Goal: Information Seeking & Learning: Find specific fact

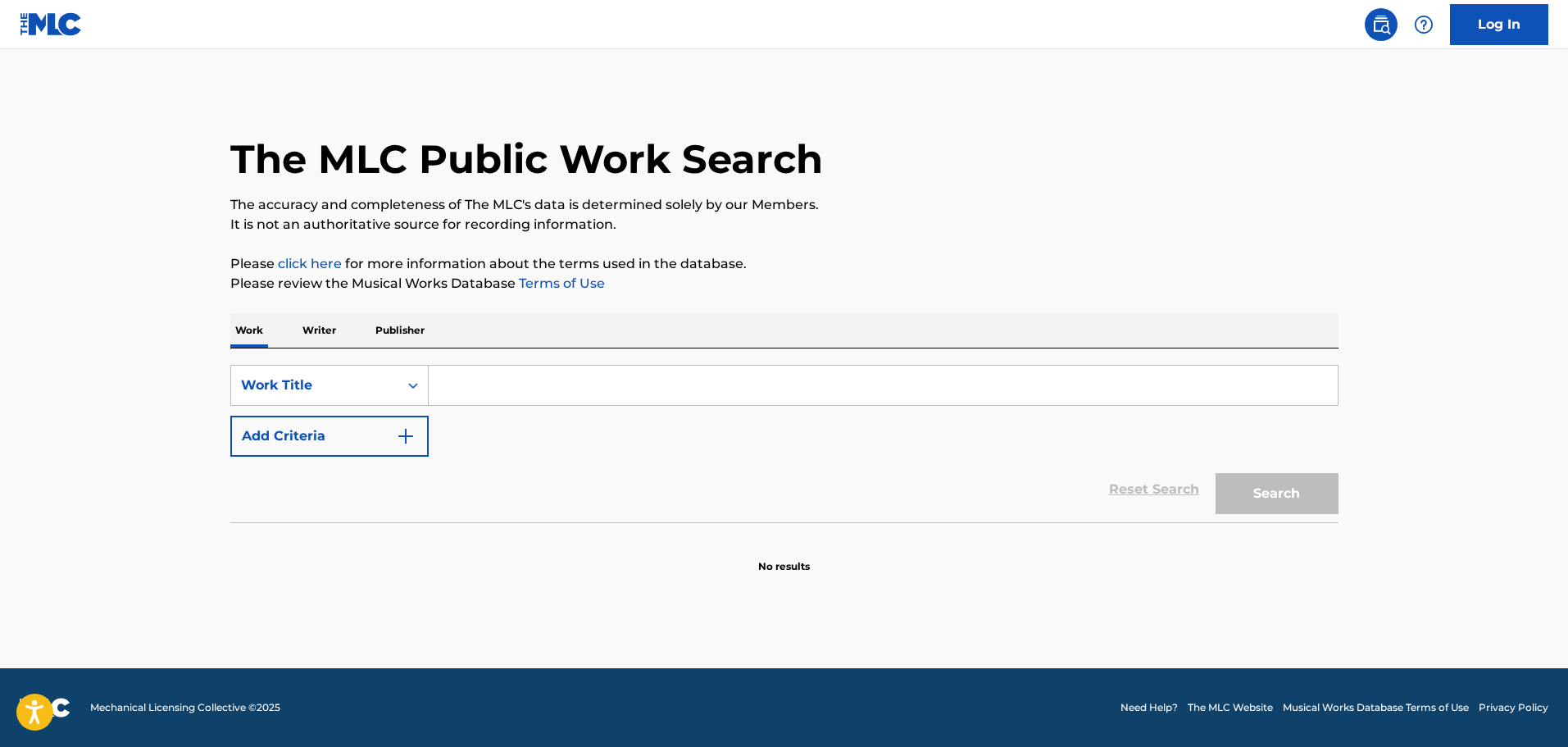
click at [471, 385] on input "Search Form" at bounding box center [883, 385] width 909 height 39
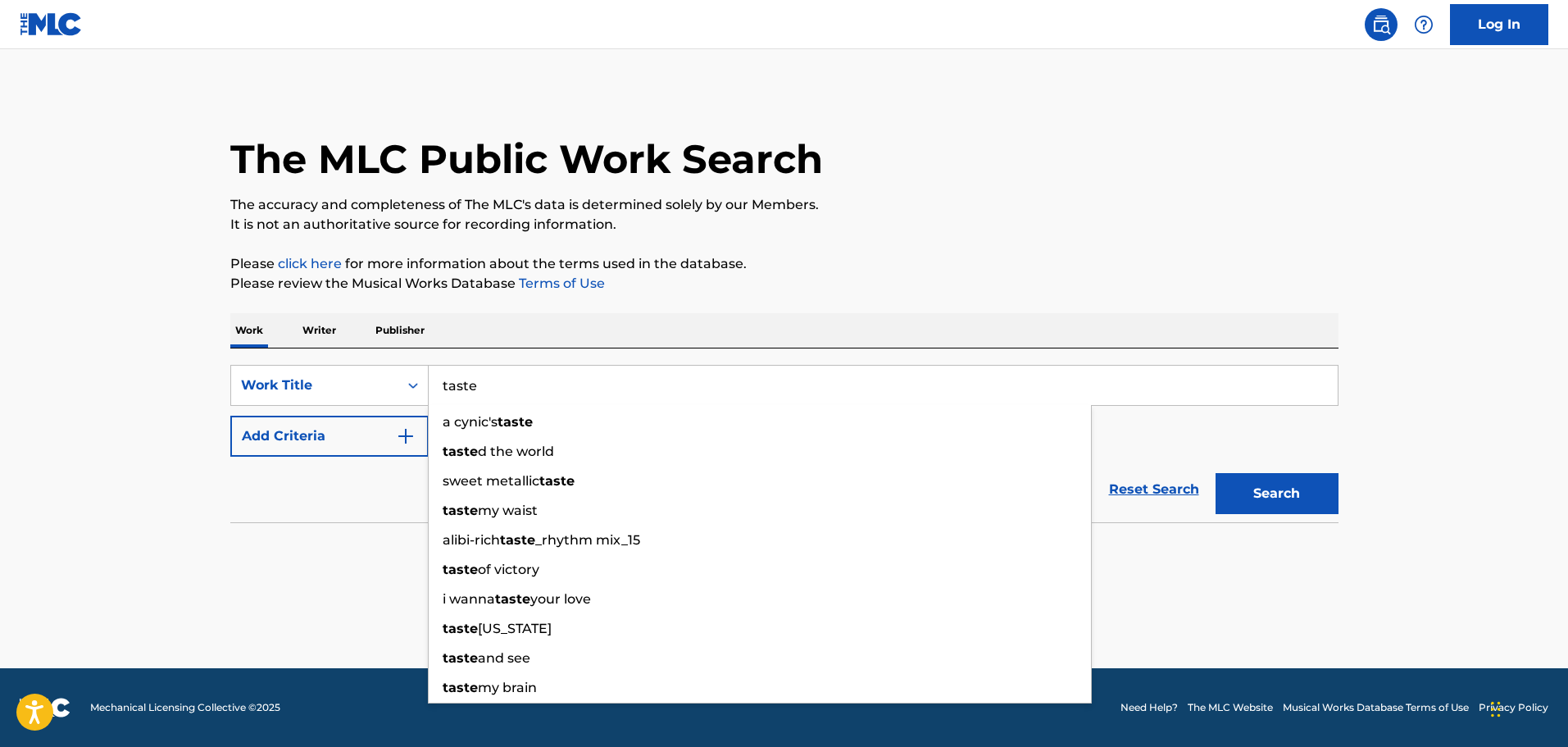
type input "taste"
click at [404, 432] on img "Search Form" at bounding box center [405, 435] width 20 height 20
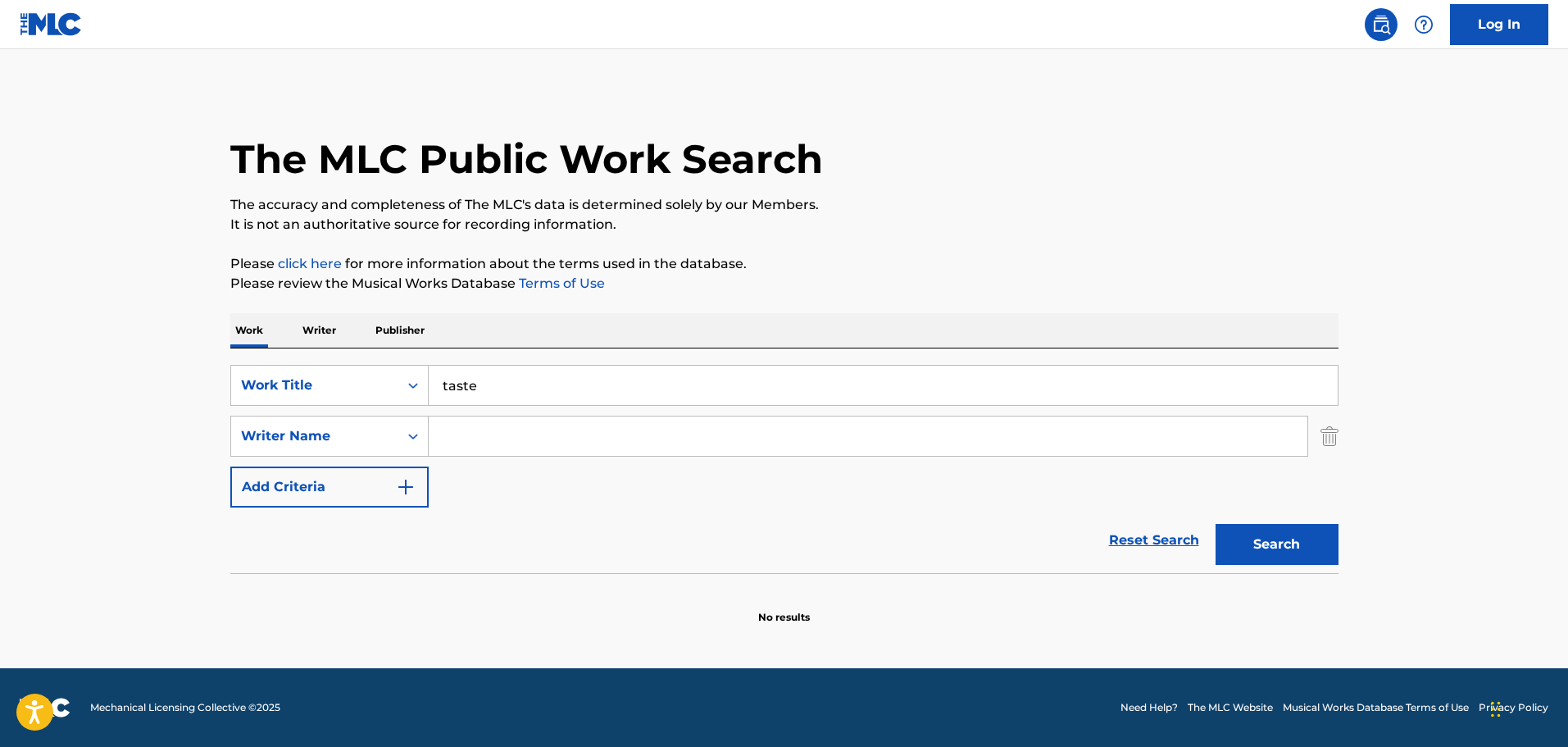
click at [439, 419] on input "Search Form" at bounding box center [868, 436] width 879 height 39
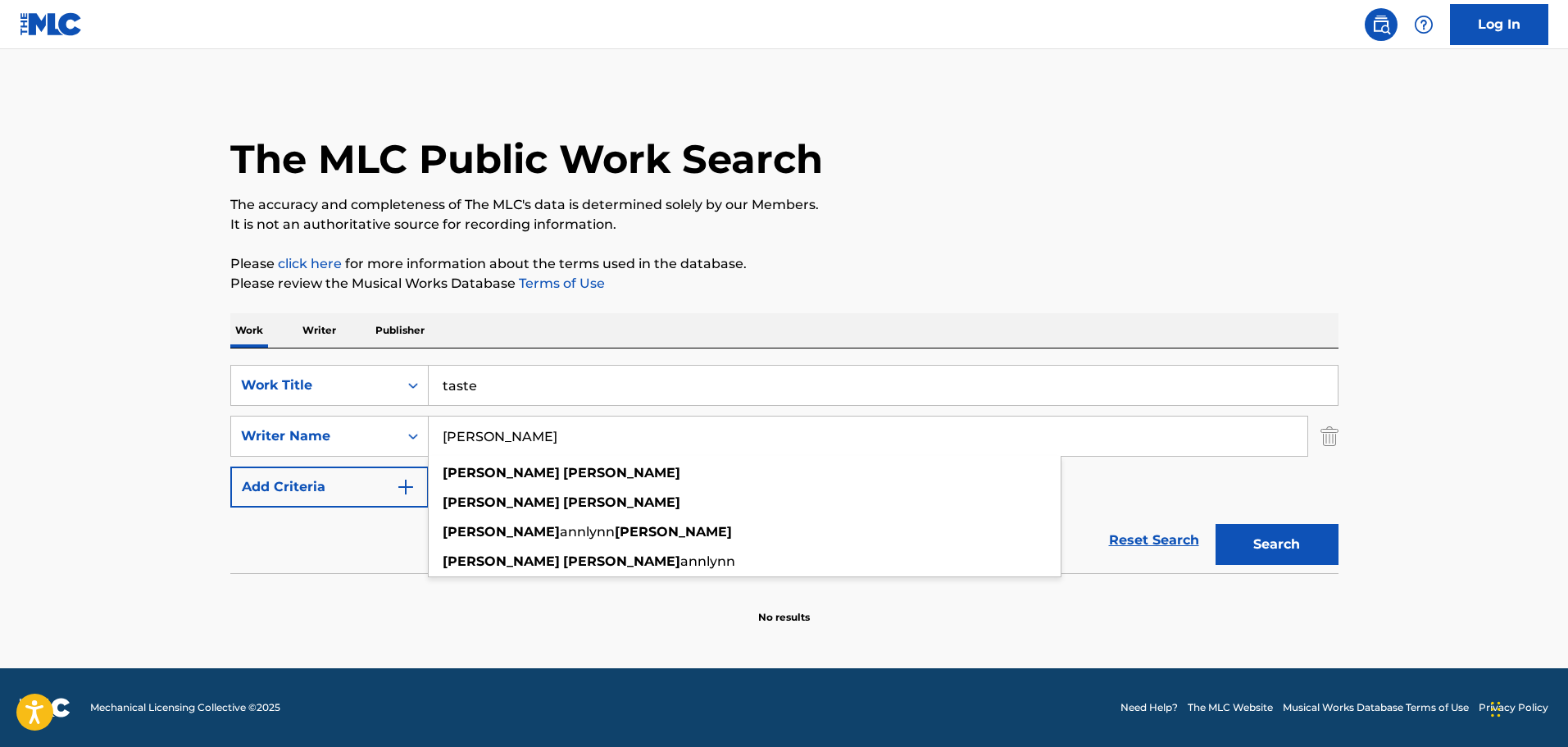
type input "sabrina carpenter"
click at [1215, 523] on button "Search" at bounding box center [1276, 544] width 123 height 41
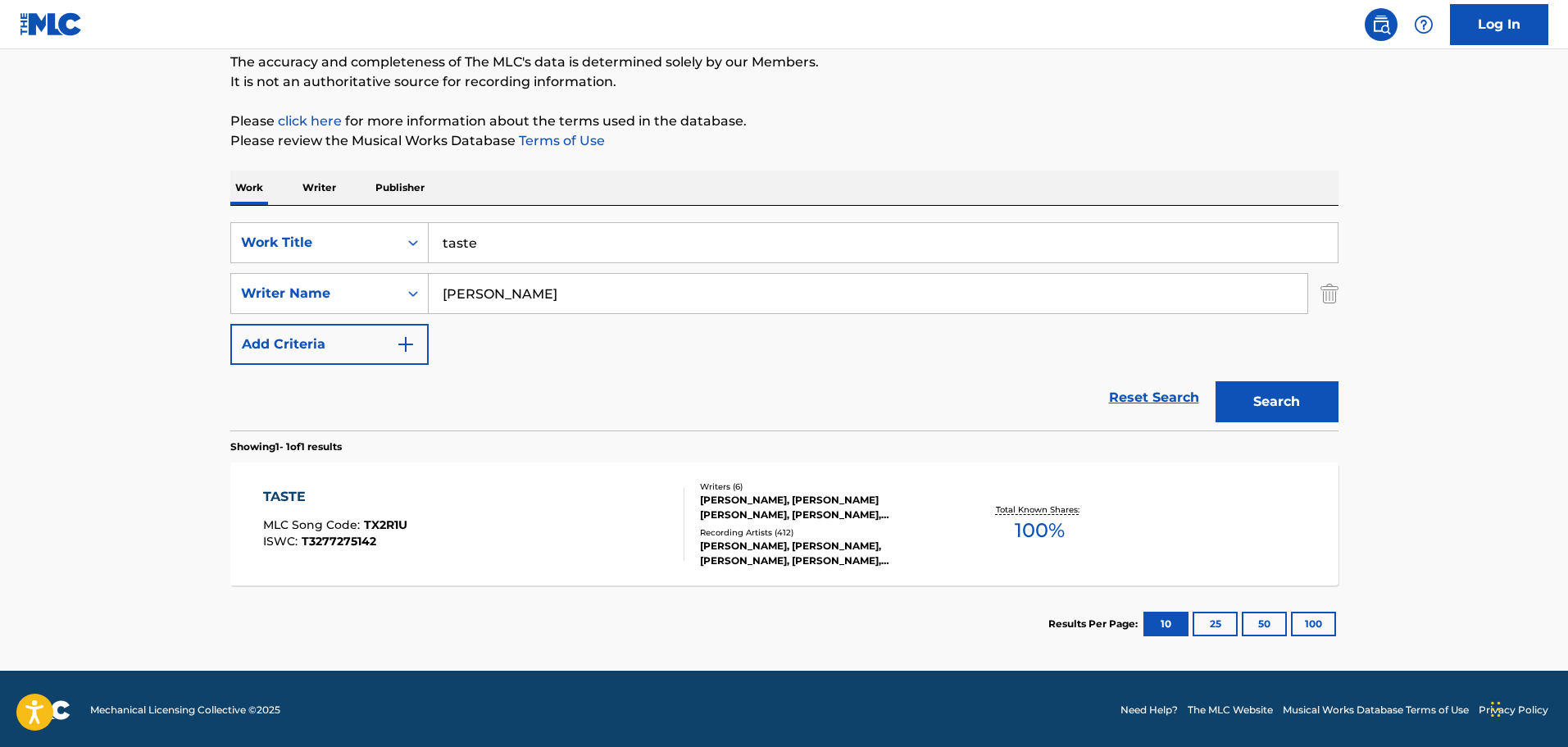
scroll to position [145, 0]
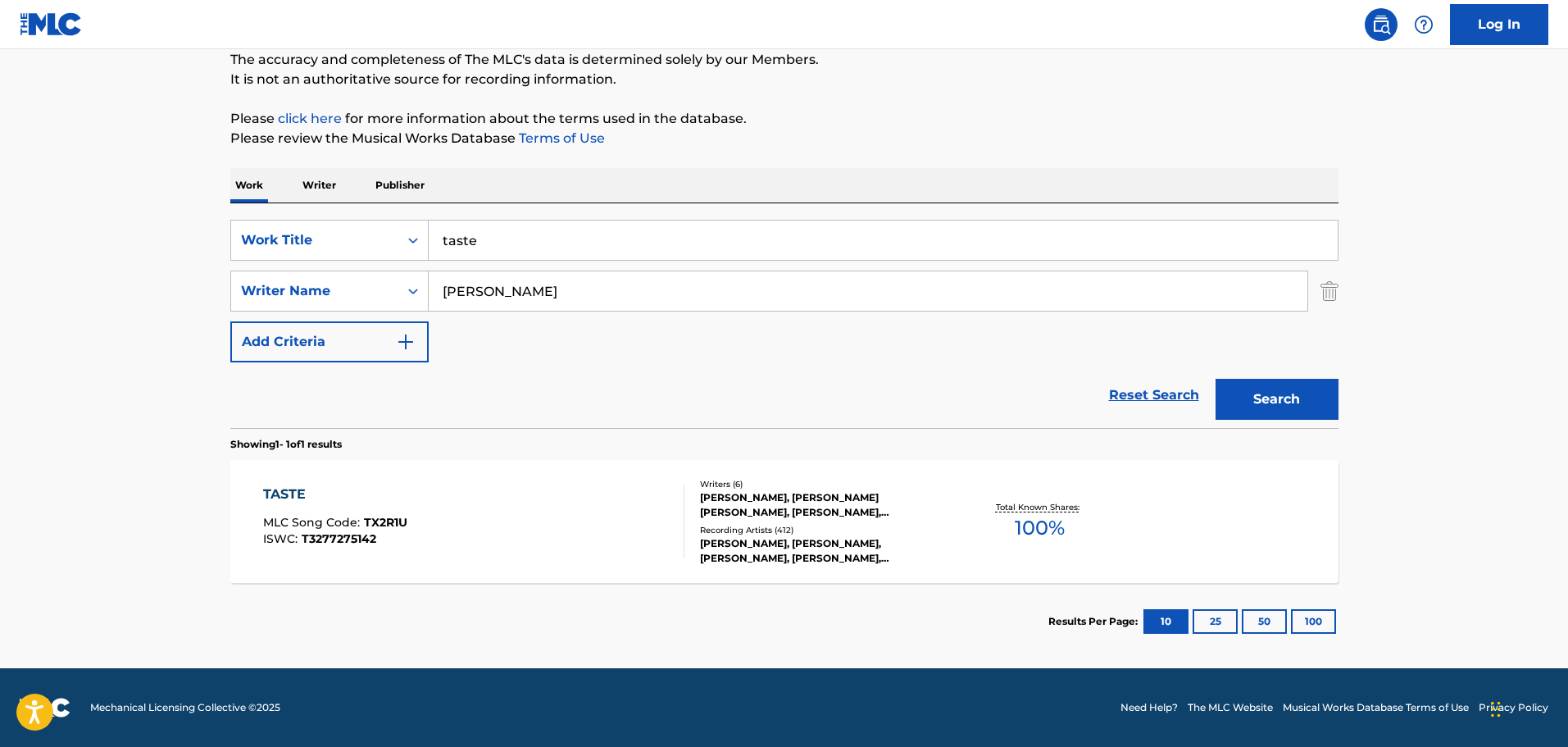
click at [757, 524] on div "Recording Artists ( 412 )" at bounding box center [824, 529] width 247 height 12
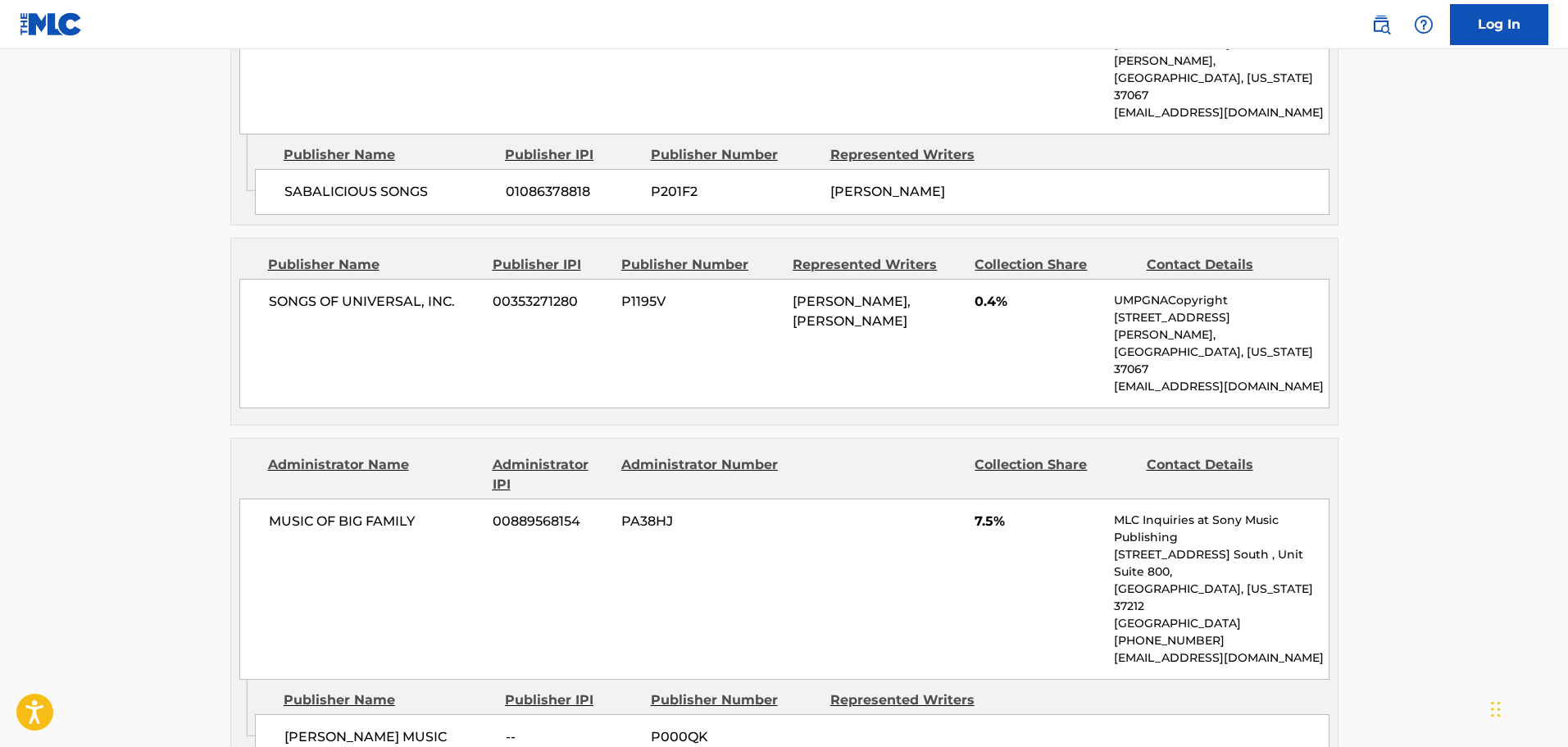
scroll to position [1967, 0]
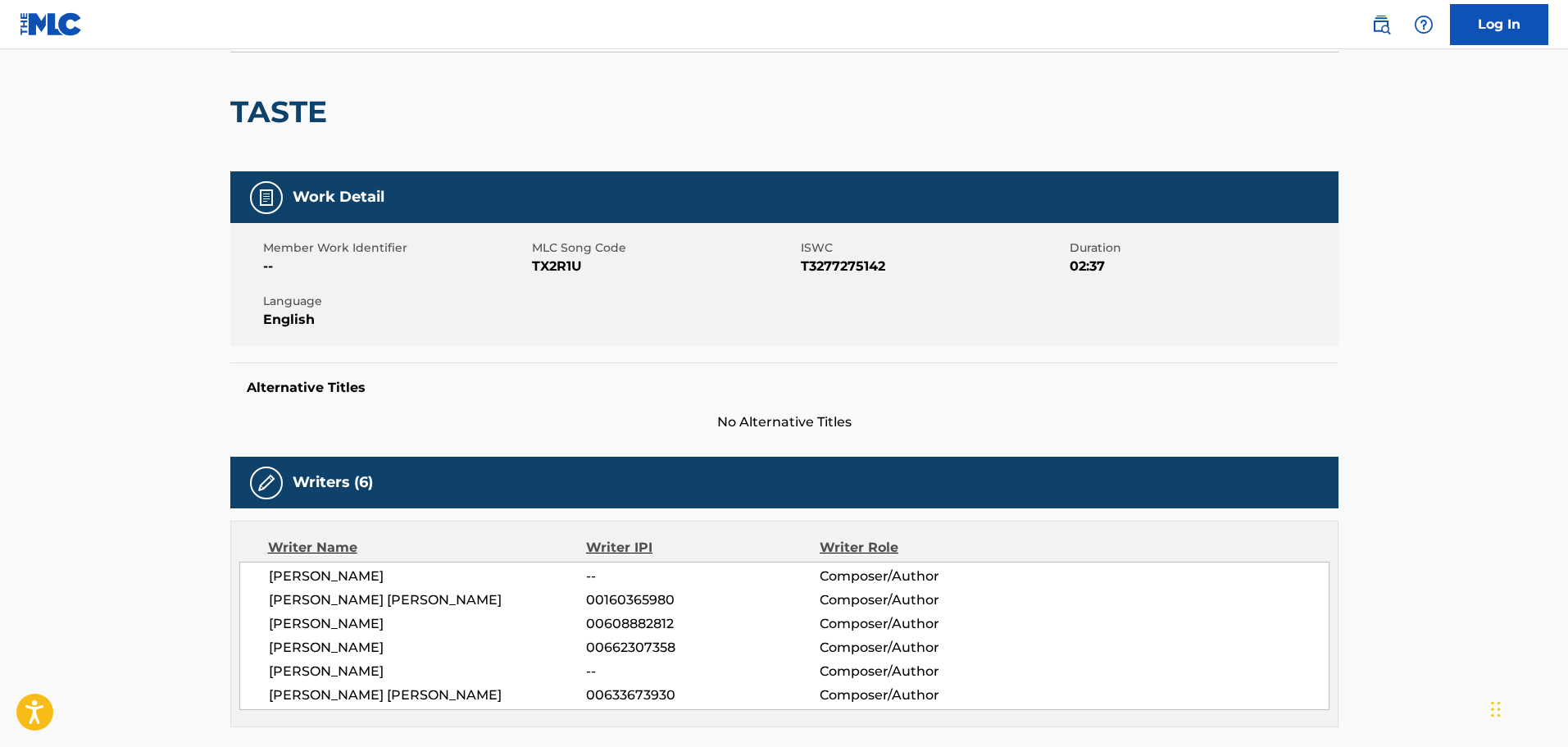
scroll to position [0, 0]
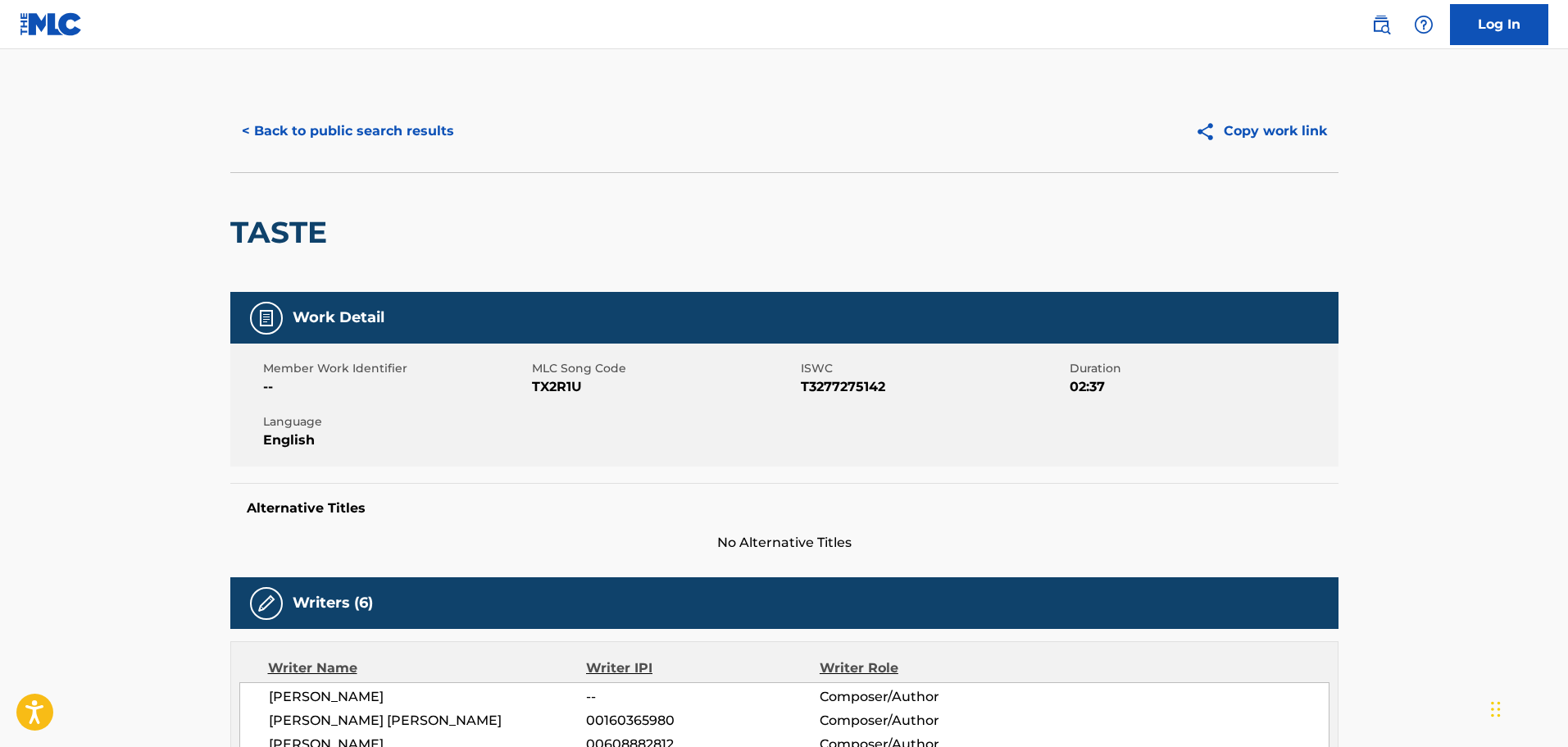
click at [397, 131] on button "< Back to public search results" at bounding box center [347, 131] width 235 height 41
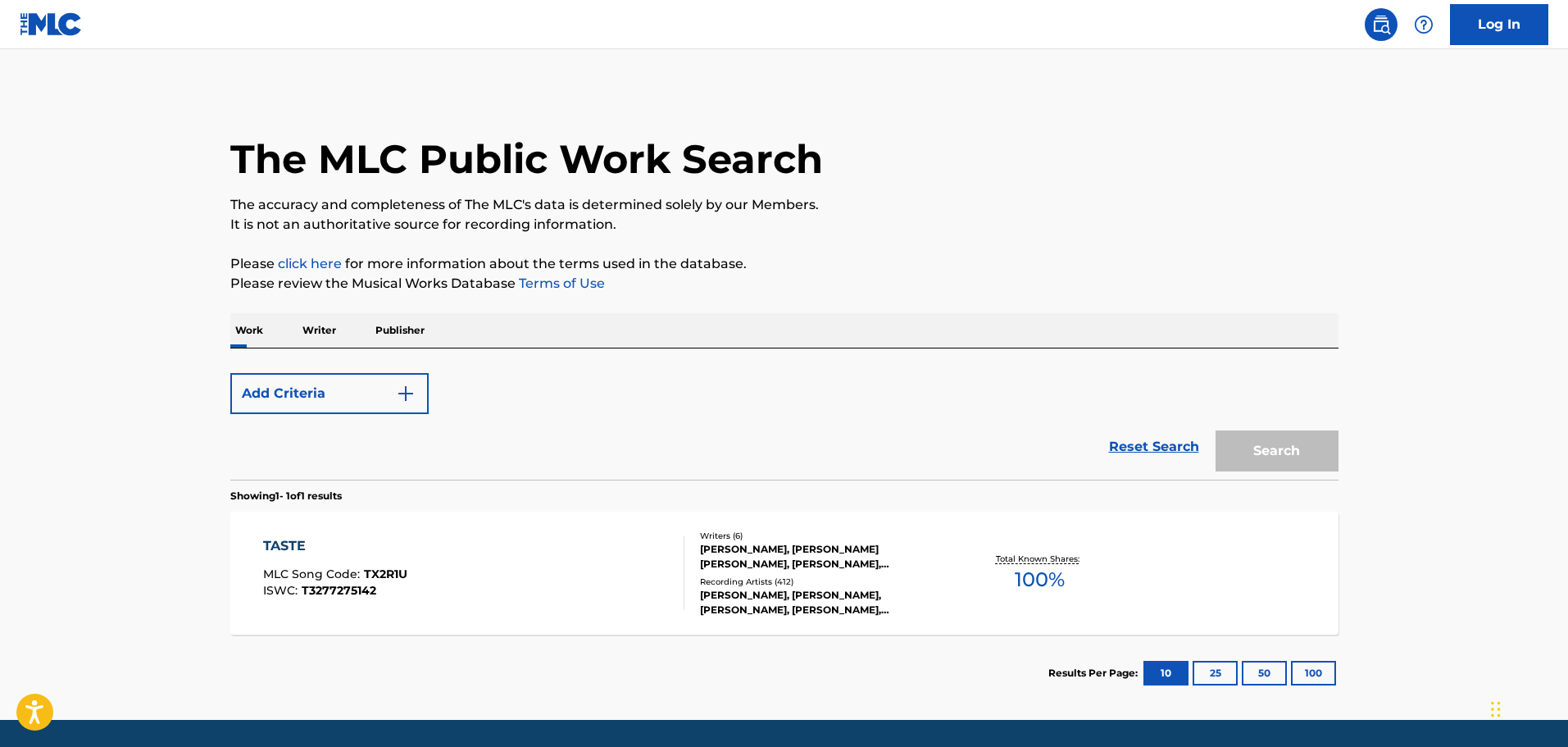
scroll to position [51, 0]
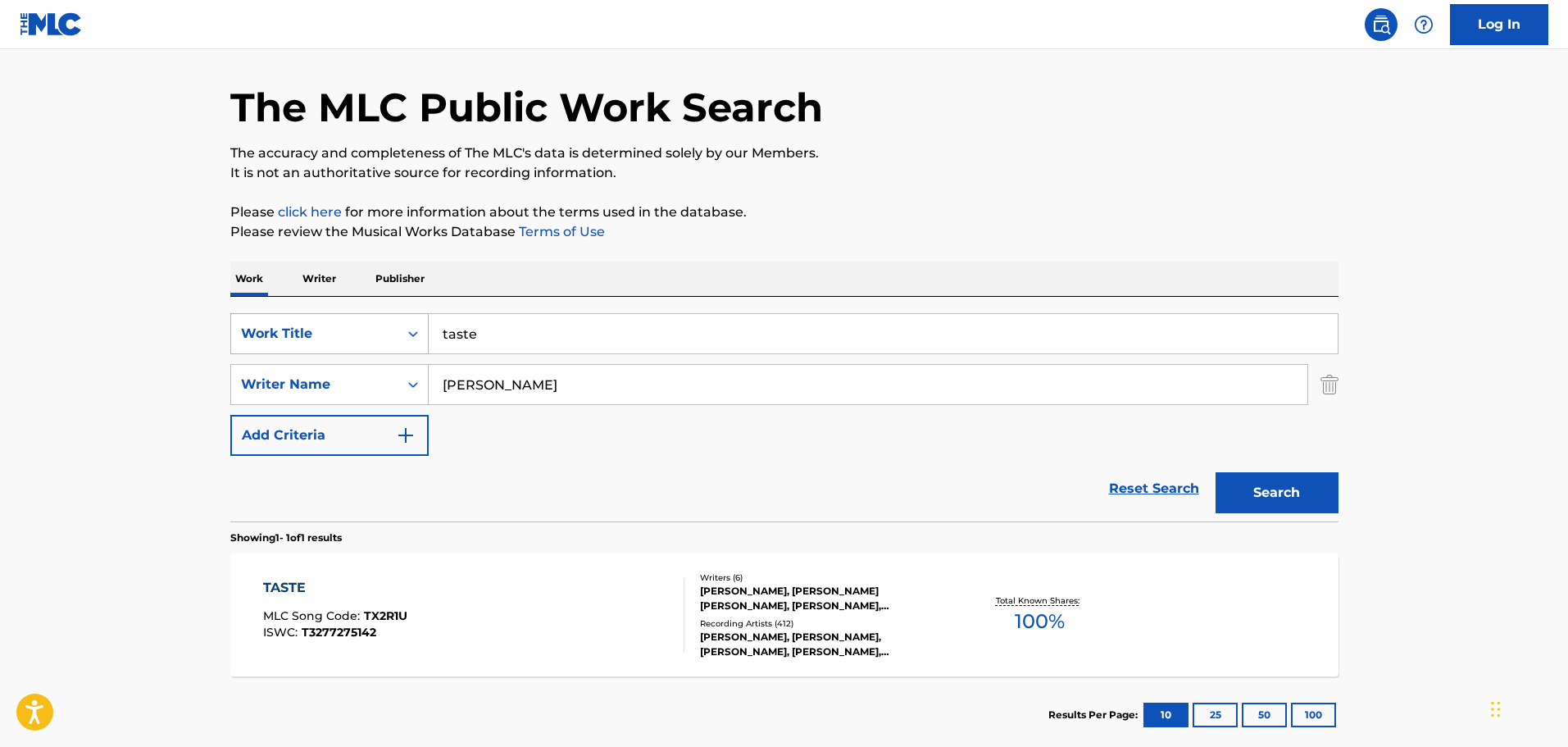
drag, startPoint x: 461, startPoint y: 323, endPoint x: 424, endPoint y: 315, distance: 37.9
click at [422, 318] on div "SearchWithCriteriac13ba52f-4aeb-46af-b583-a5e58f548e41 Work Title taste" at bounding box center [784, 333] width 1108 height 41
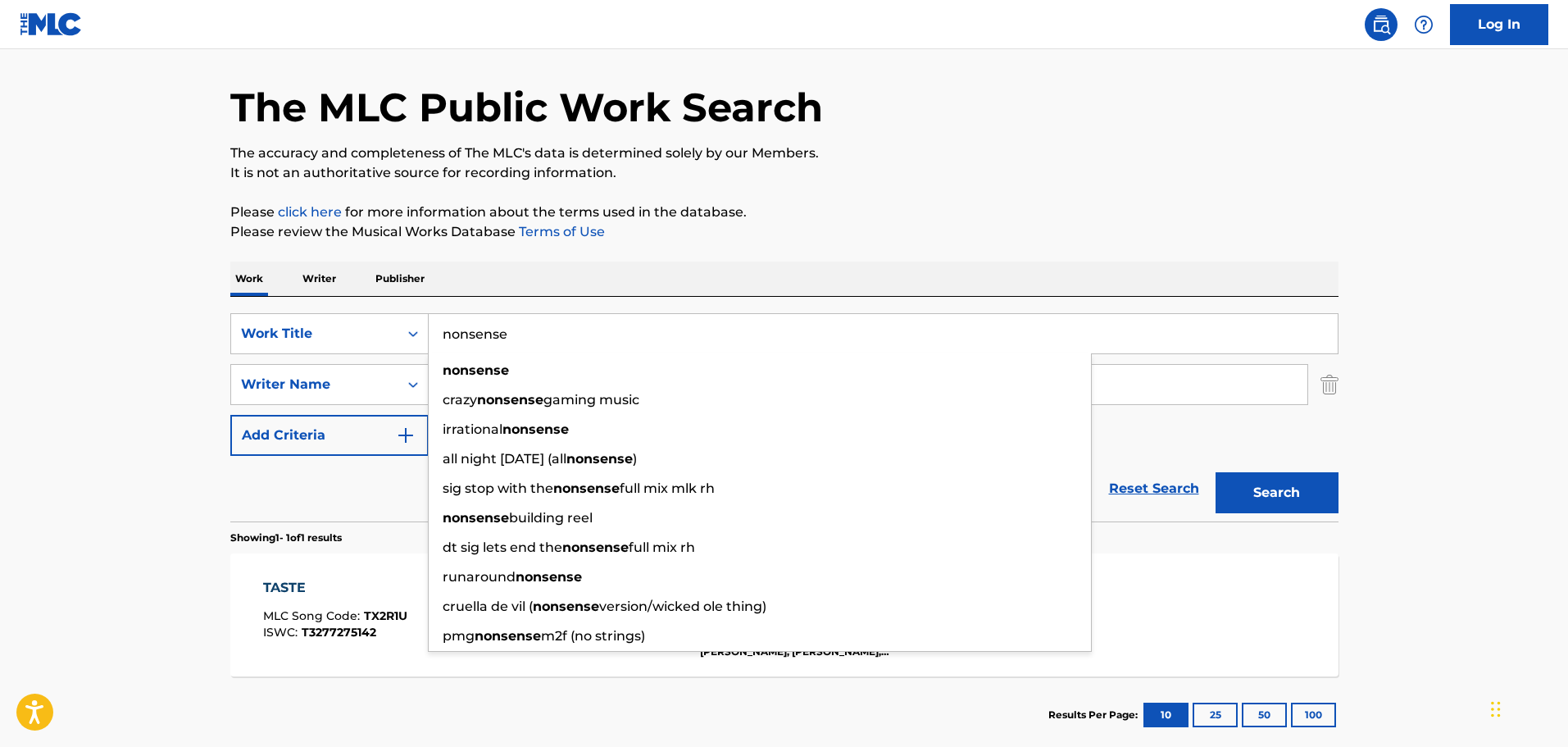
type input "nonsense"
click at [1215, 472] on button "Search" at bounding box center [1276, 492] width 123 height 41
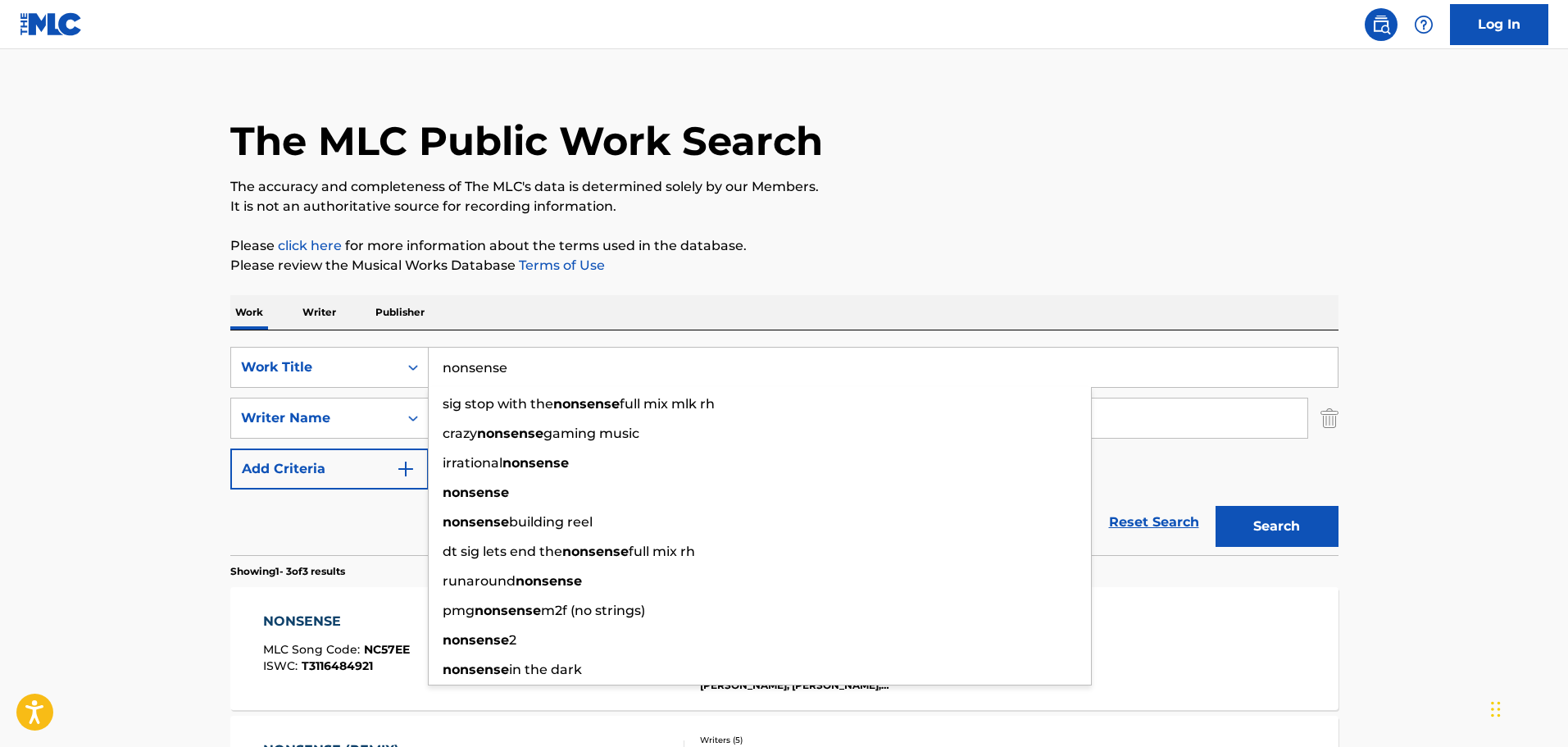
drag, startPoint x: 106, startPoint y: 439, endPoint x: 168, endPoint y: 463, distance: 66.5
click at [109, 439] on main "The MLC Public Work Search The accuracy and completeness of The MLC's data is d…" at bounding box center [784, 541] width 1568 height 1021
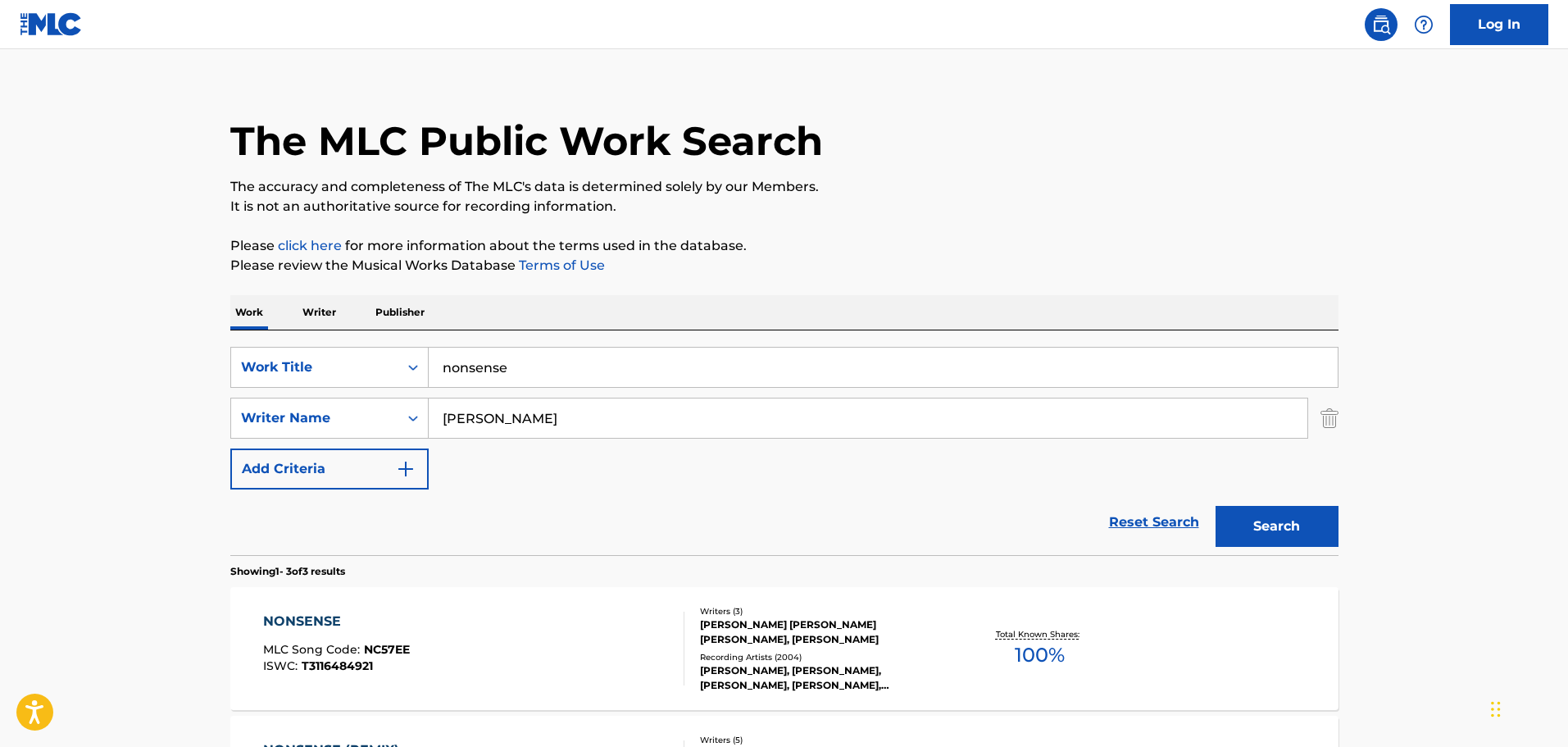
click at [790, 630] on div "JULIAN COLLIN BUNETTA, SABRINA ANNLYNN CARPENTER, STEPHENIE NICOLE JONES" at bounding box center [824, 632] width 247 height 30
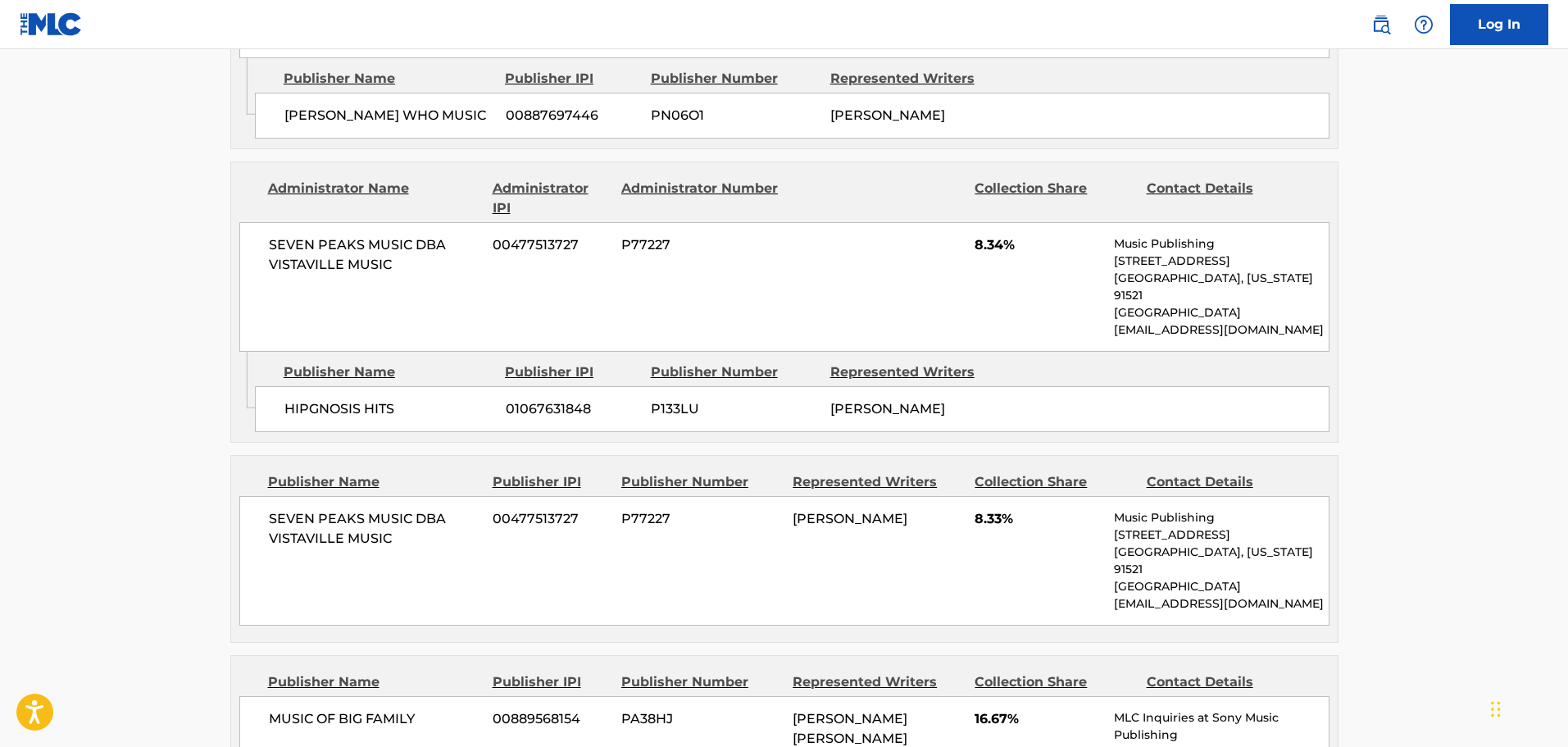
scroll to position [1557, 0]
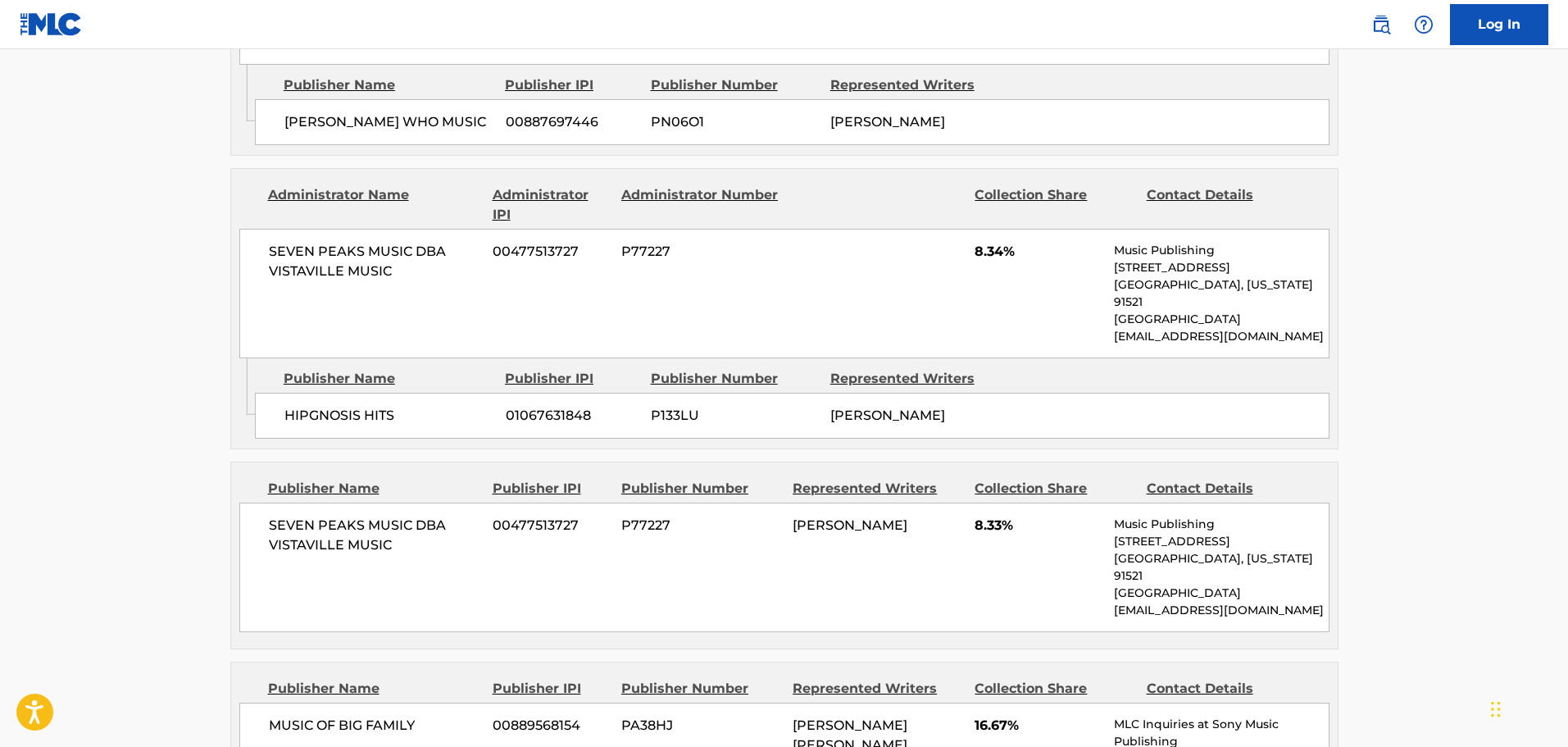
click at [30, 129] on main "< Back to public search results Copy work link NONSENSE Work Detail Member Work…" at bounding box center [784, 195] width 1568 height 3405
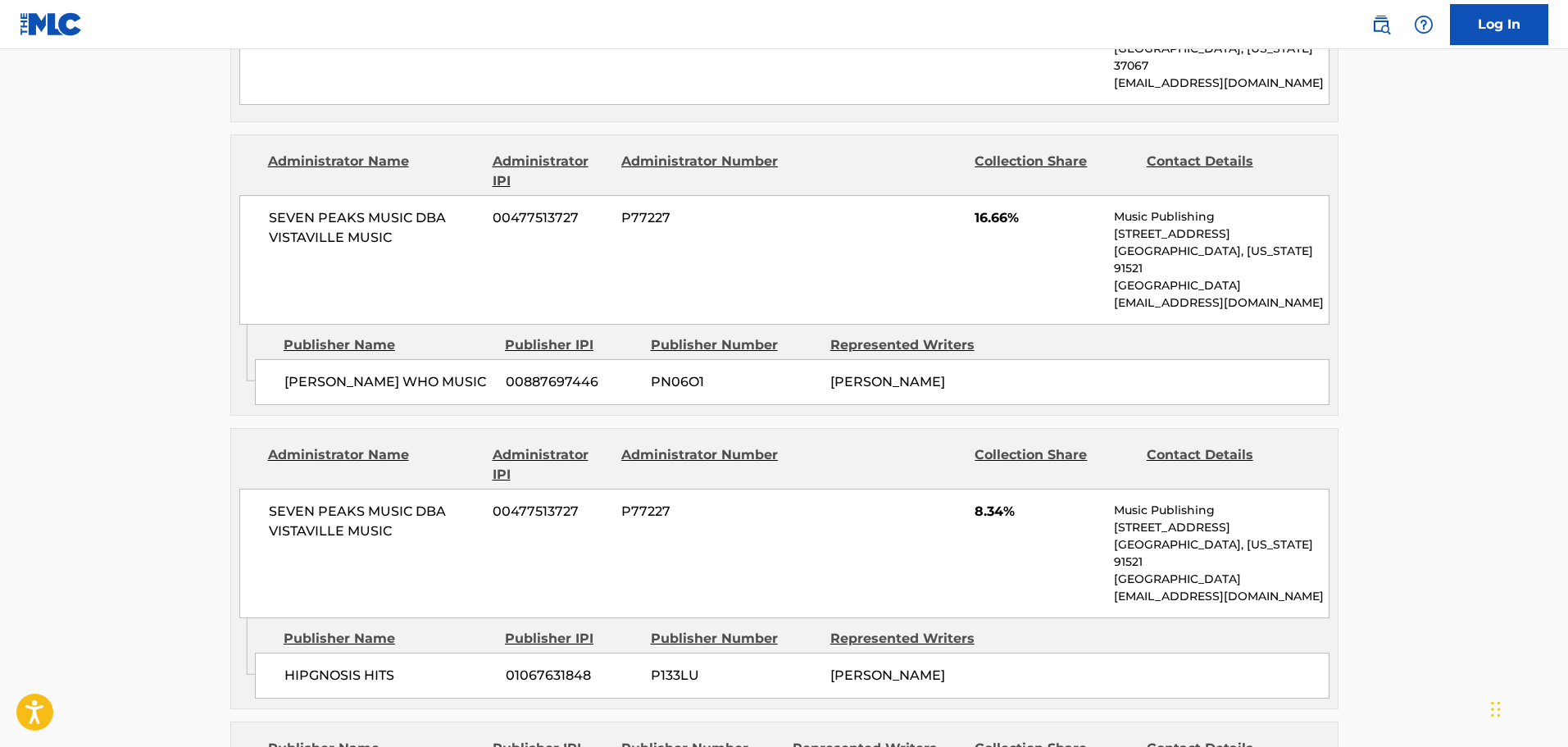
scroll to position [1148, 0]
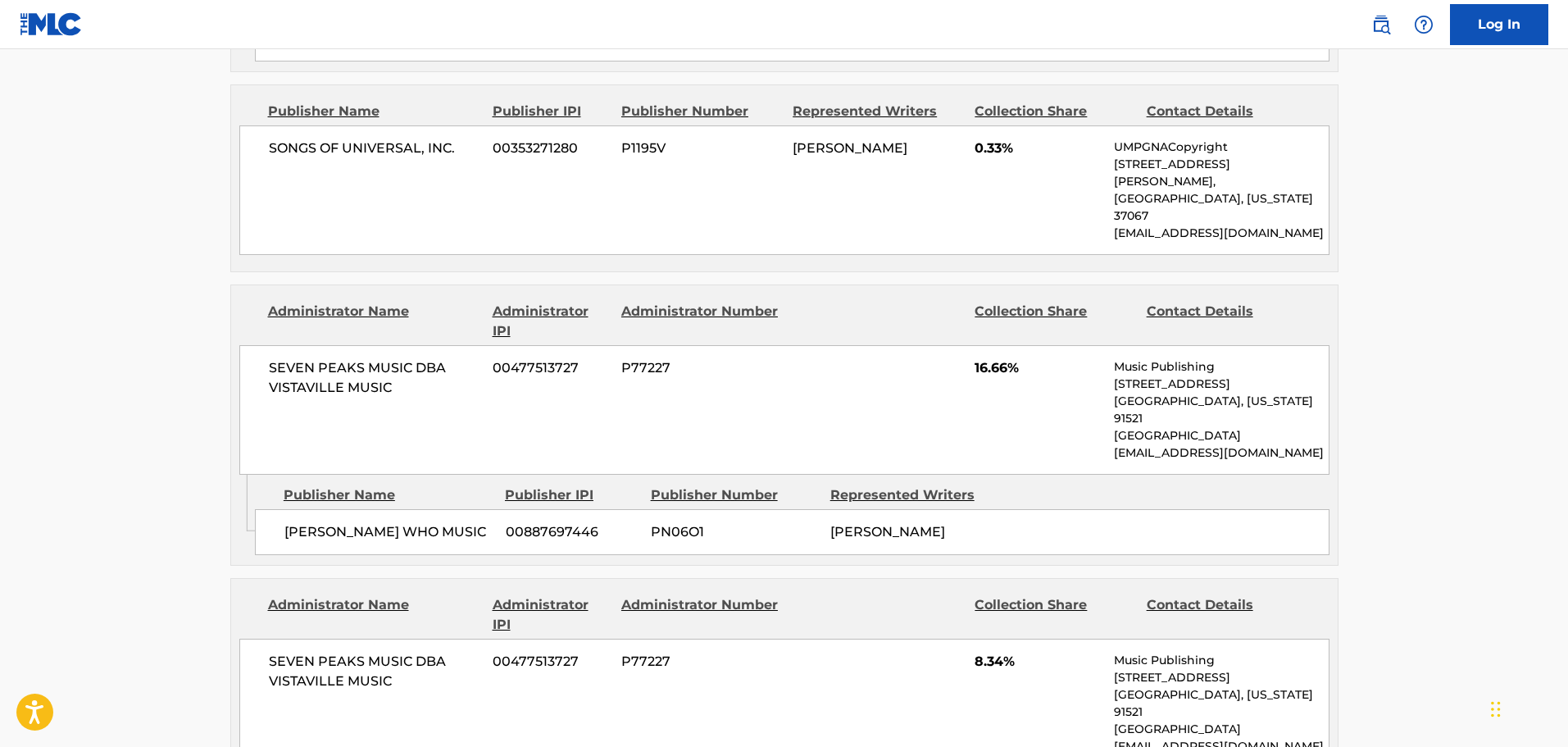
click at [71, 299] on main "< Back to public search results Copy work link NONSENSE Work Detail Member Work…" at bounding box center [784, 605] width 1568 height 3405
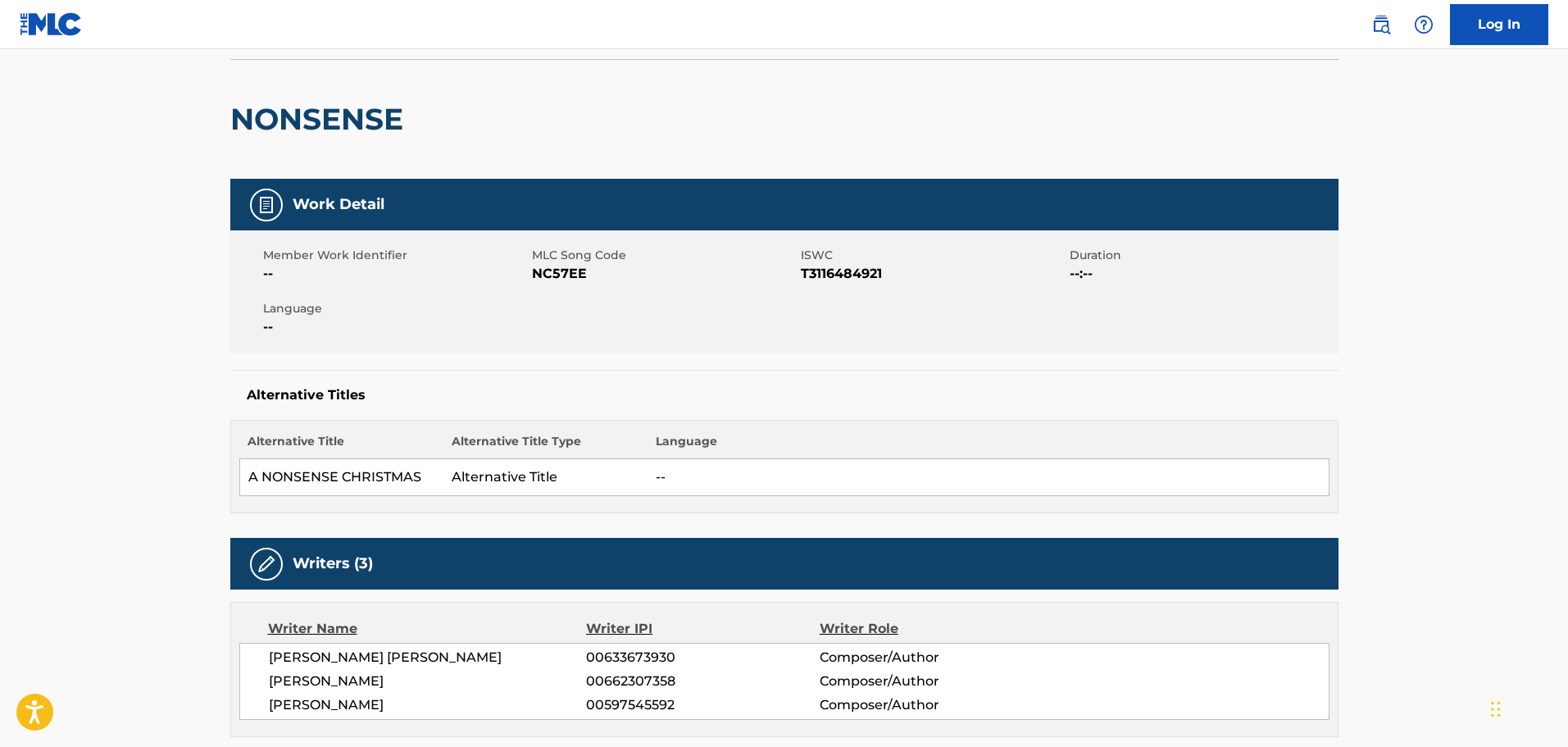
scroll to position [0, 0]
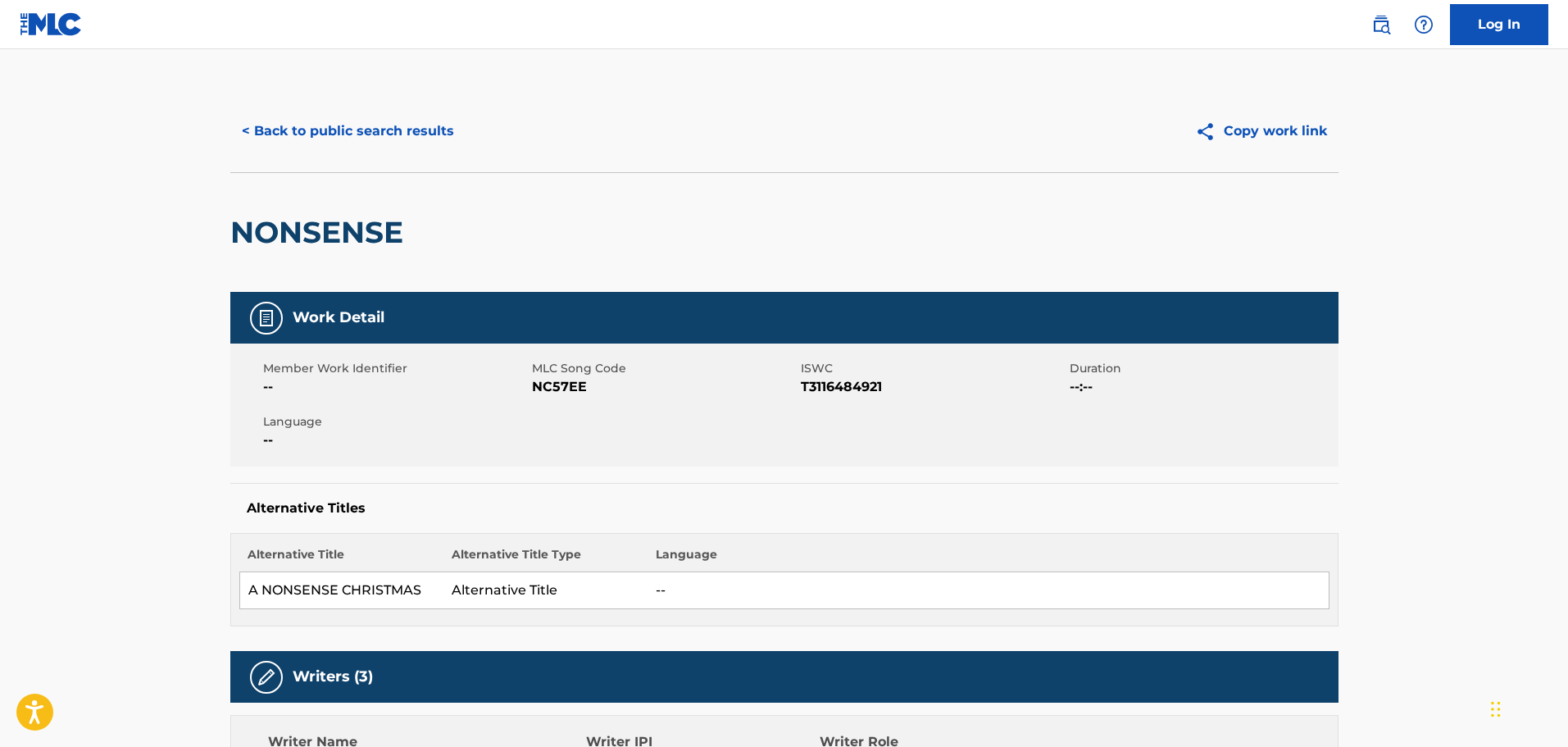
click at [310, 135] on button "< Back to public search results" at bounding box center [347, 131] width 235 height 41
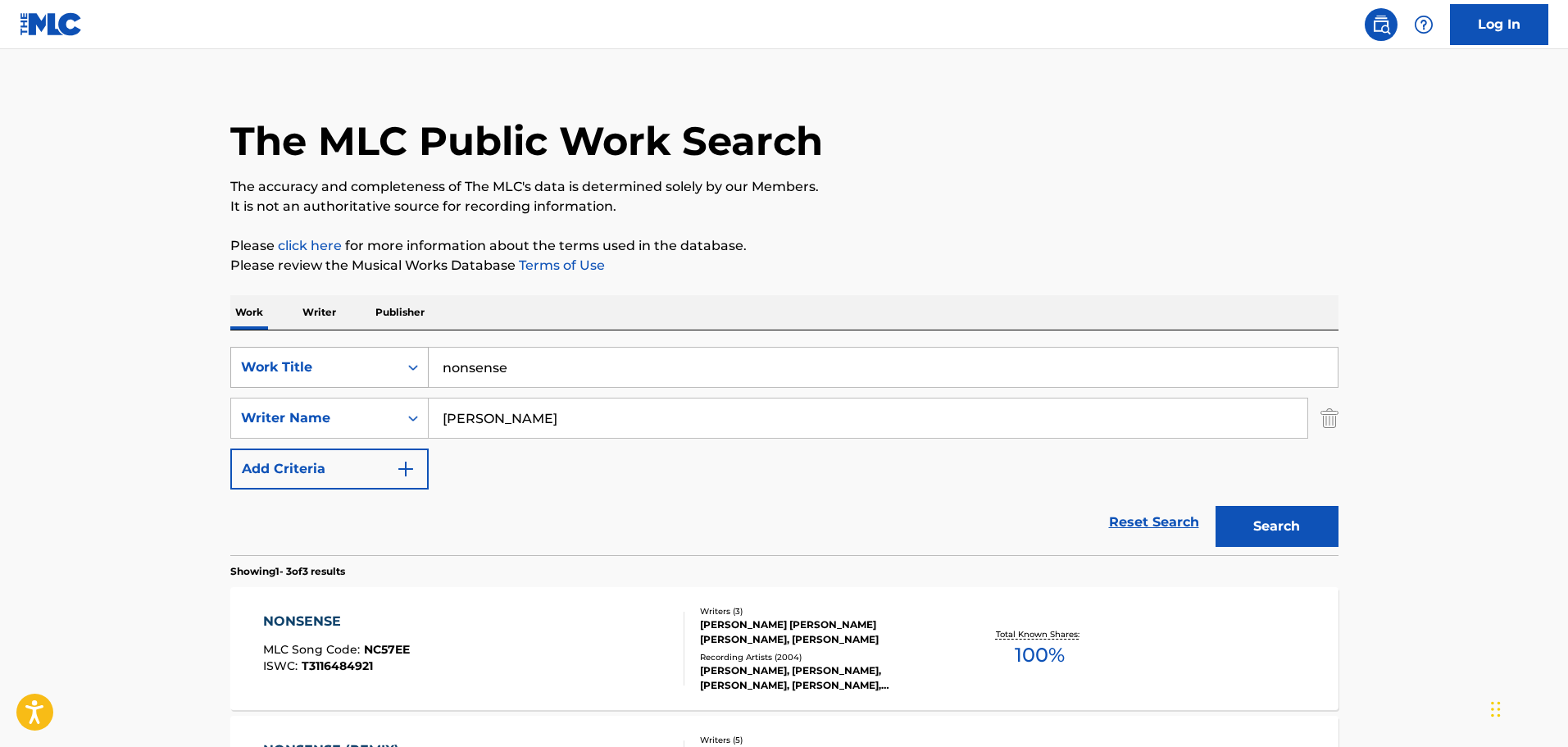
drag, startPoint x: 458, startPoint y: 371, endPoint x: 413, endPoint y: 371, distance: 45.0
click at [413, 371] on div "SearchWithCriteriac13ba52f-4aeb-46af-b583-a5e58f548e41 Work Title nonsense" at bounding box center [784, 367] width 1108 height 41
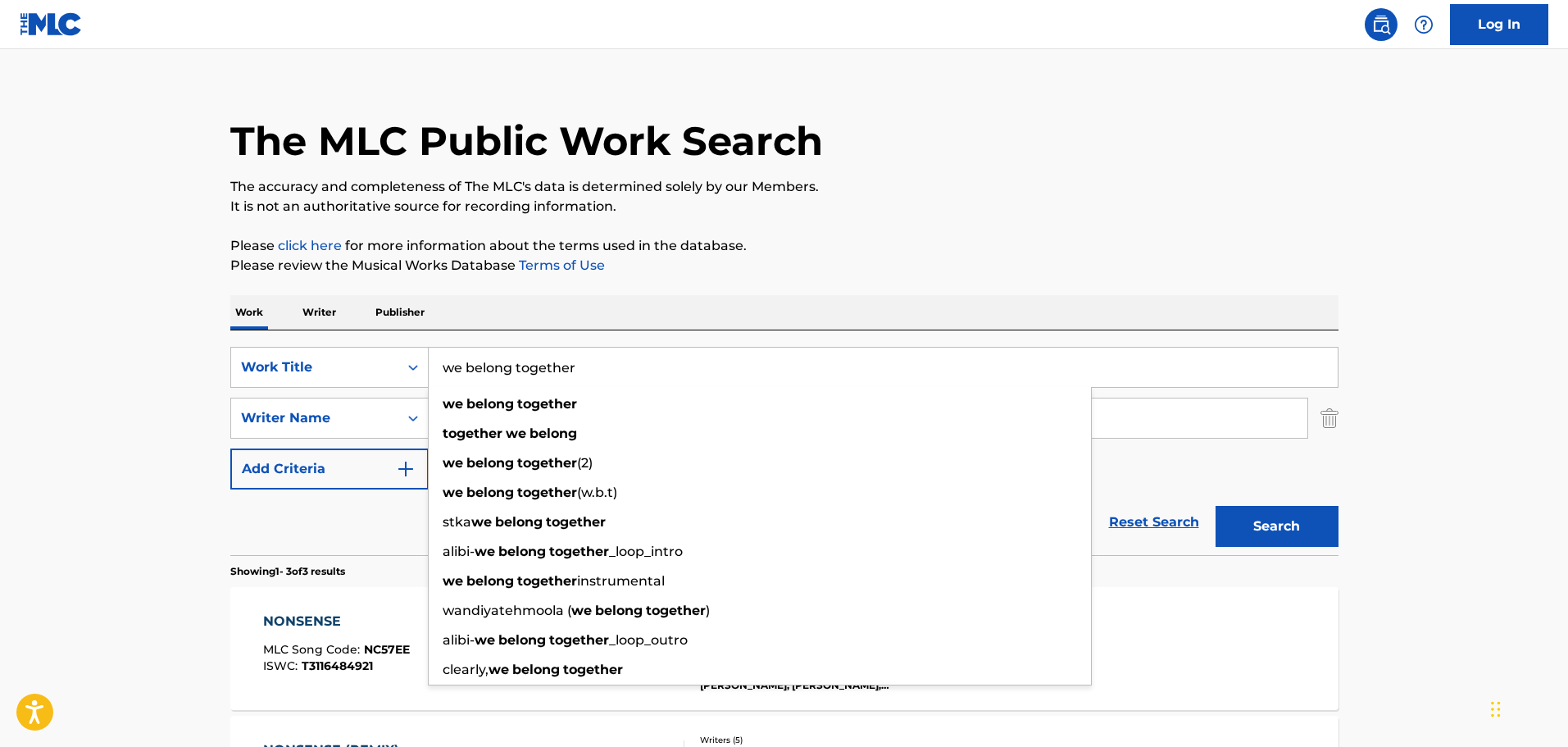
type input "we belong together"
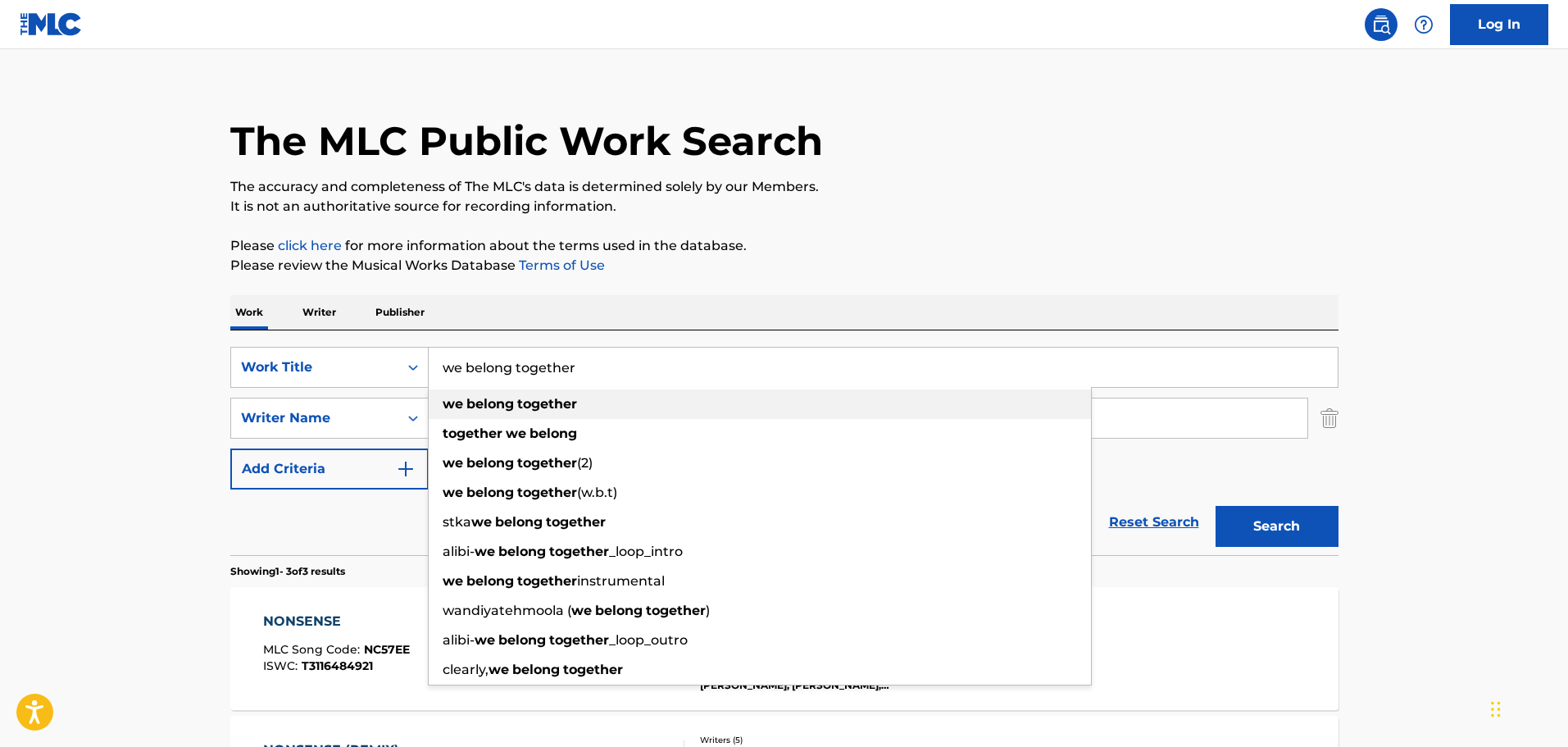
click at [460, 390] on div "we belong together" at bounding box center [759, 404] width 662 height 30
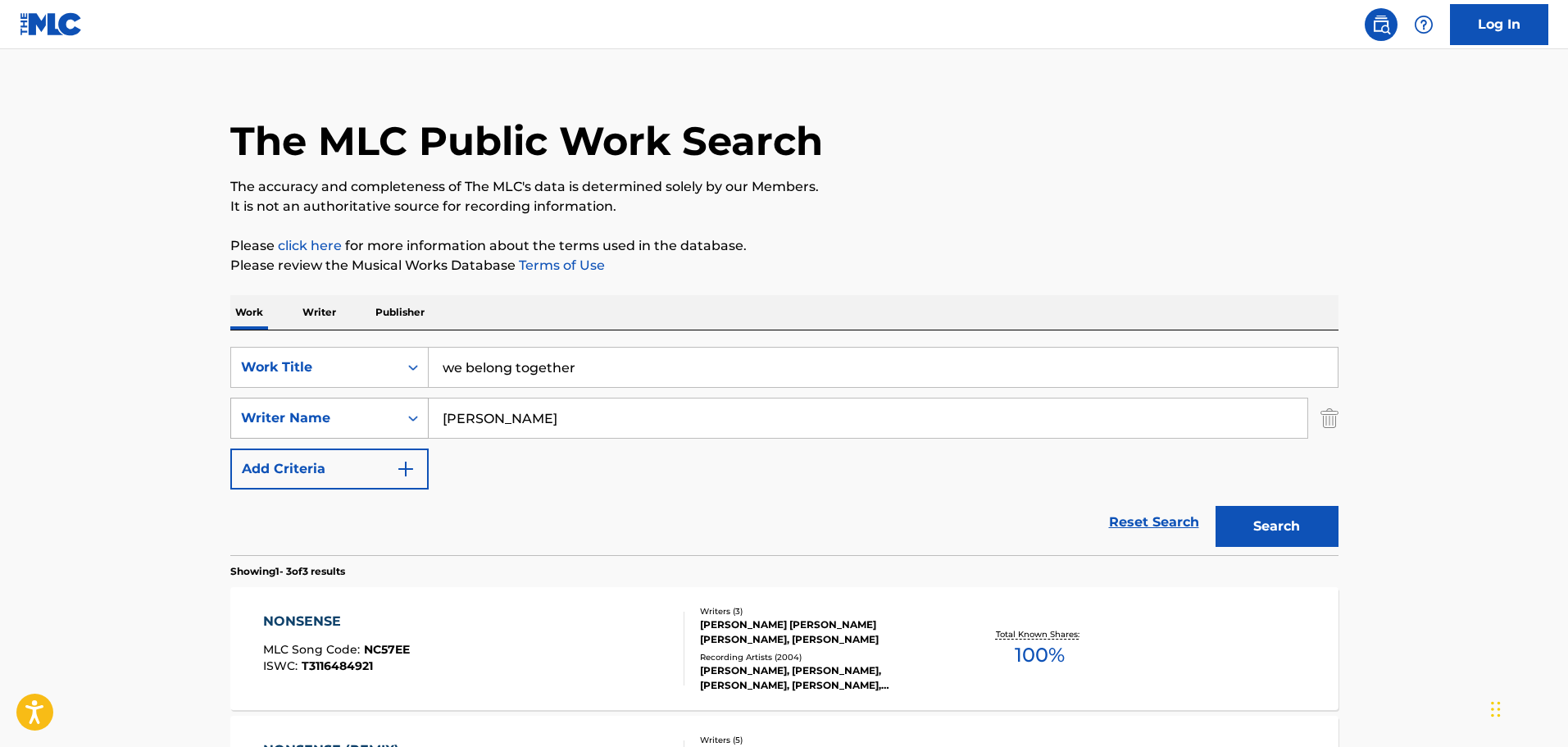
drag, startPoint x: 574, startPoint y: 423, endPoint x: 387, endPoint y: 426, distance: 187.0
click at [387, 426] on div "SearchWithCriteria1b5f43cf-6886-44d3-9301-8a711a65b231 Writer Name sabrina carp…" at bounding box center [784, 418] width 1108 height 41
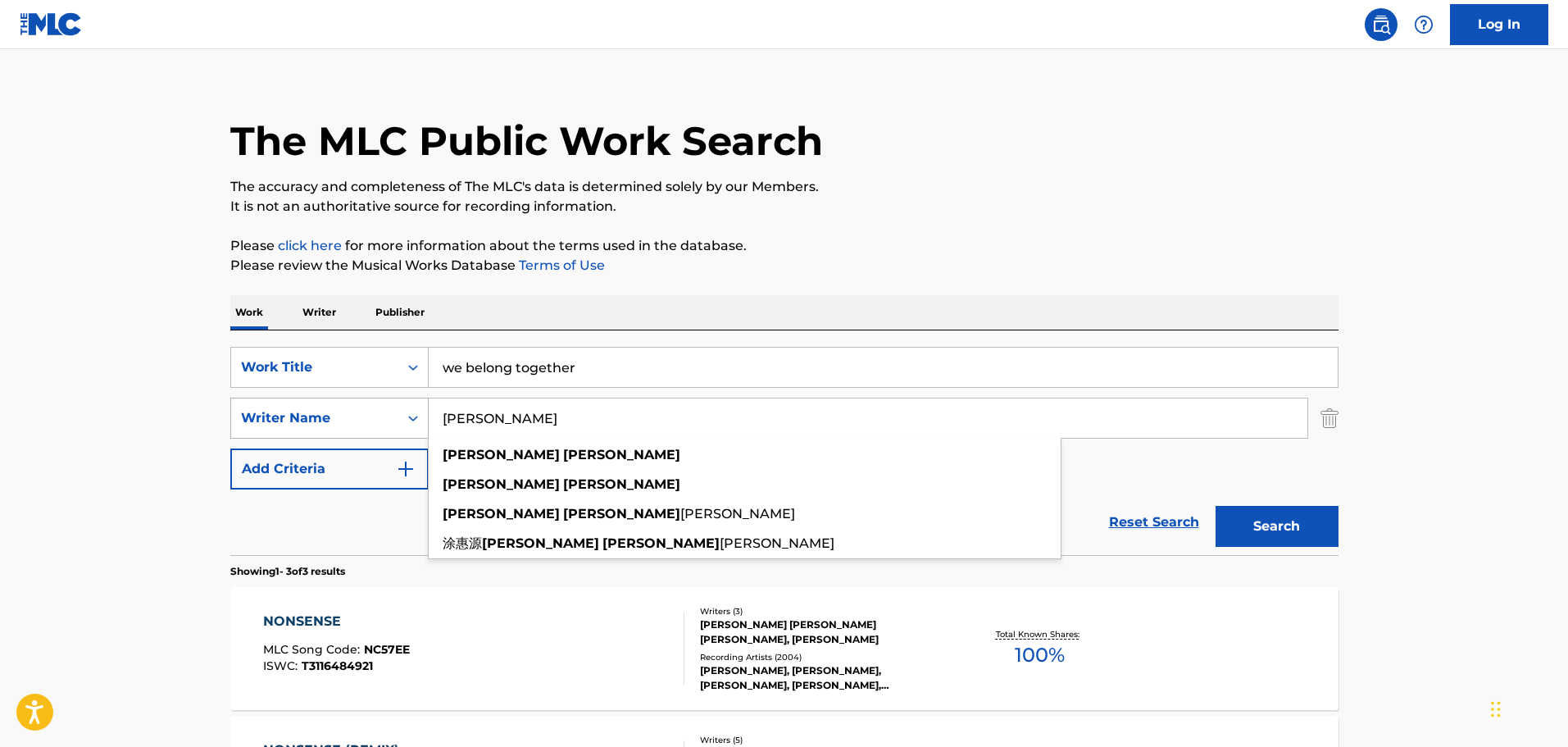
type input "mariah carey"
click at [1215, 505] on button "Search" at bounding box center [1276, 526] width 123 height 41
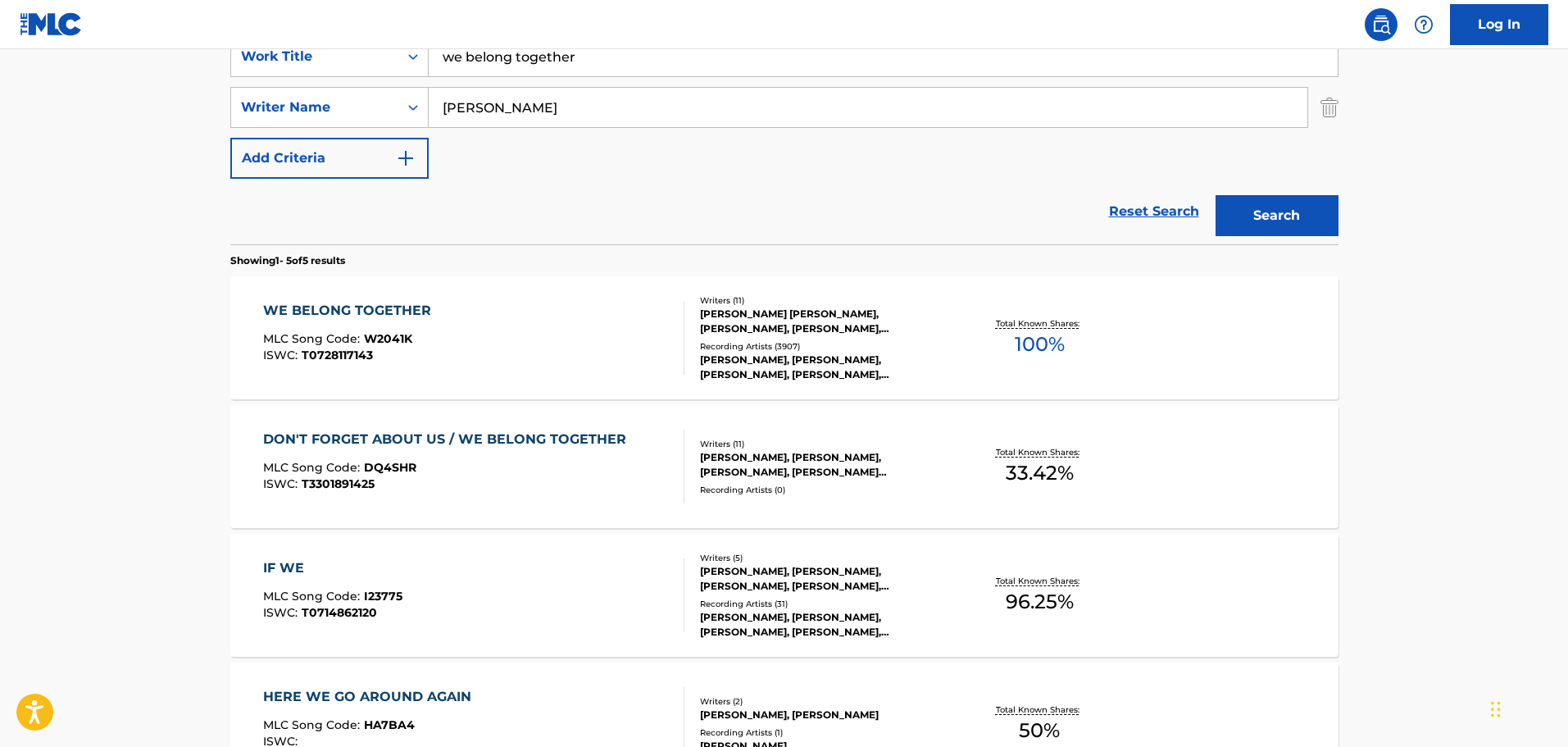
scroll to position [345, 0]
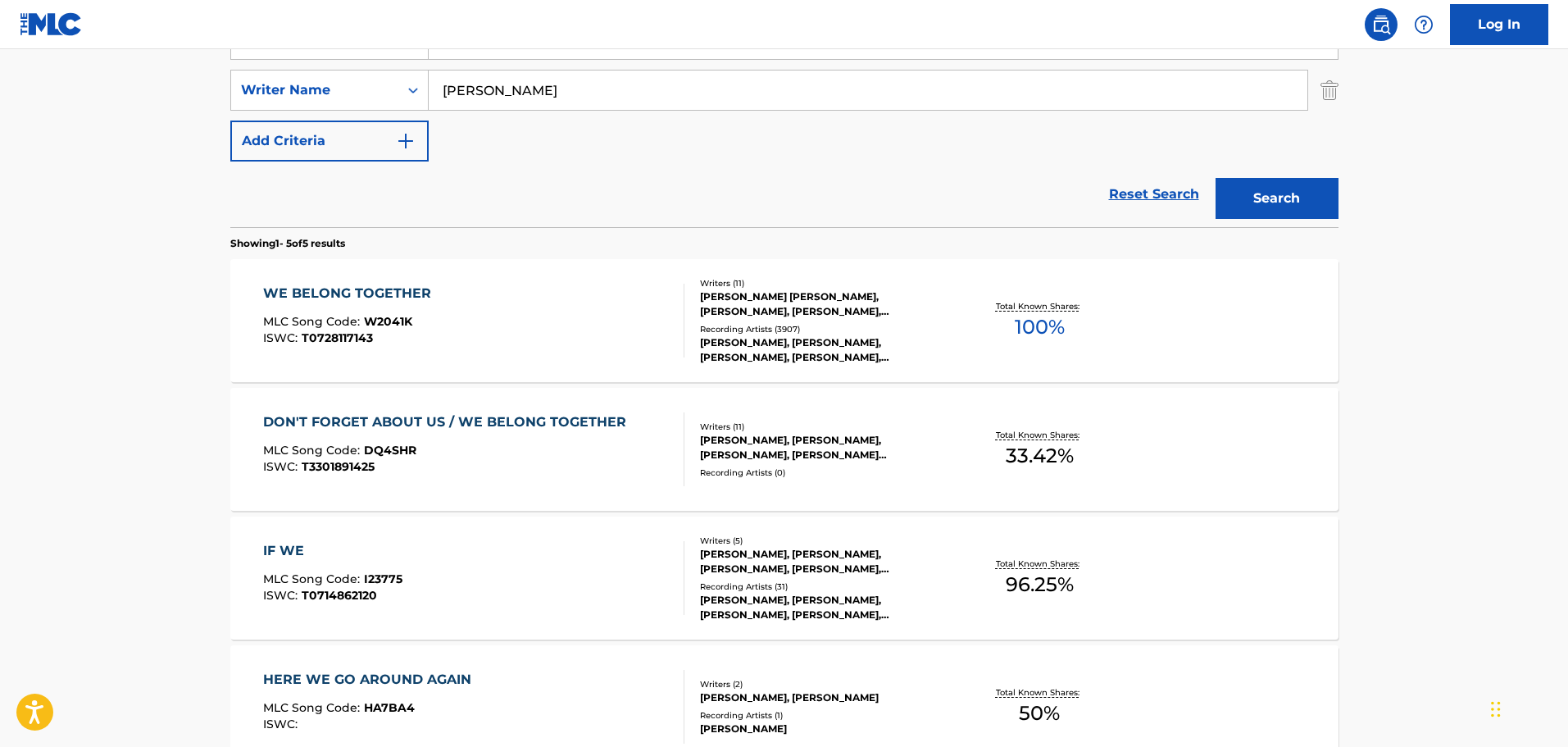
click at [775, 297] on div "JERMAINE DUPRI MAULDIN, KENNETH B EDMONDS, MARIAH CAREY, DARNELL BRISTOL, BOBBY…" at bounding box center [824, 304] width 247 height 30
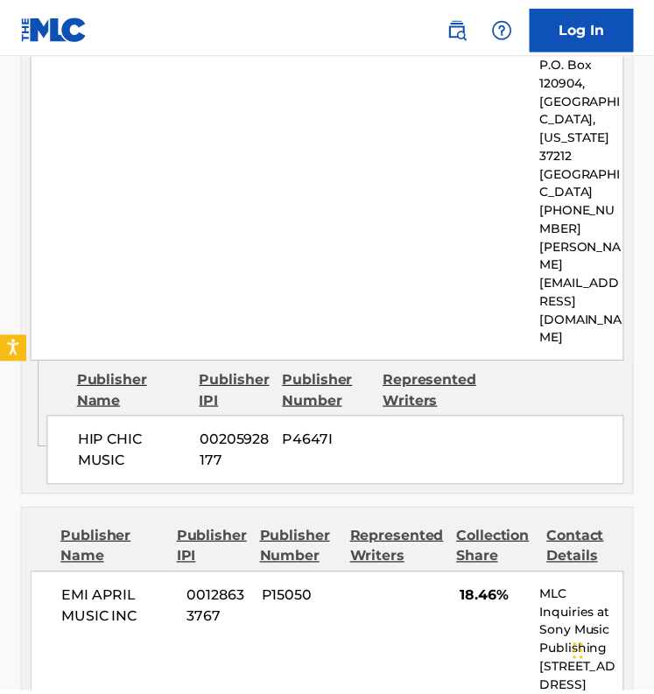
scroll to position [3855, 0]
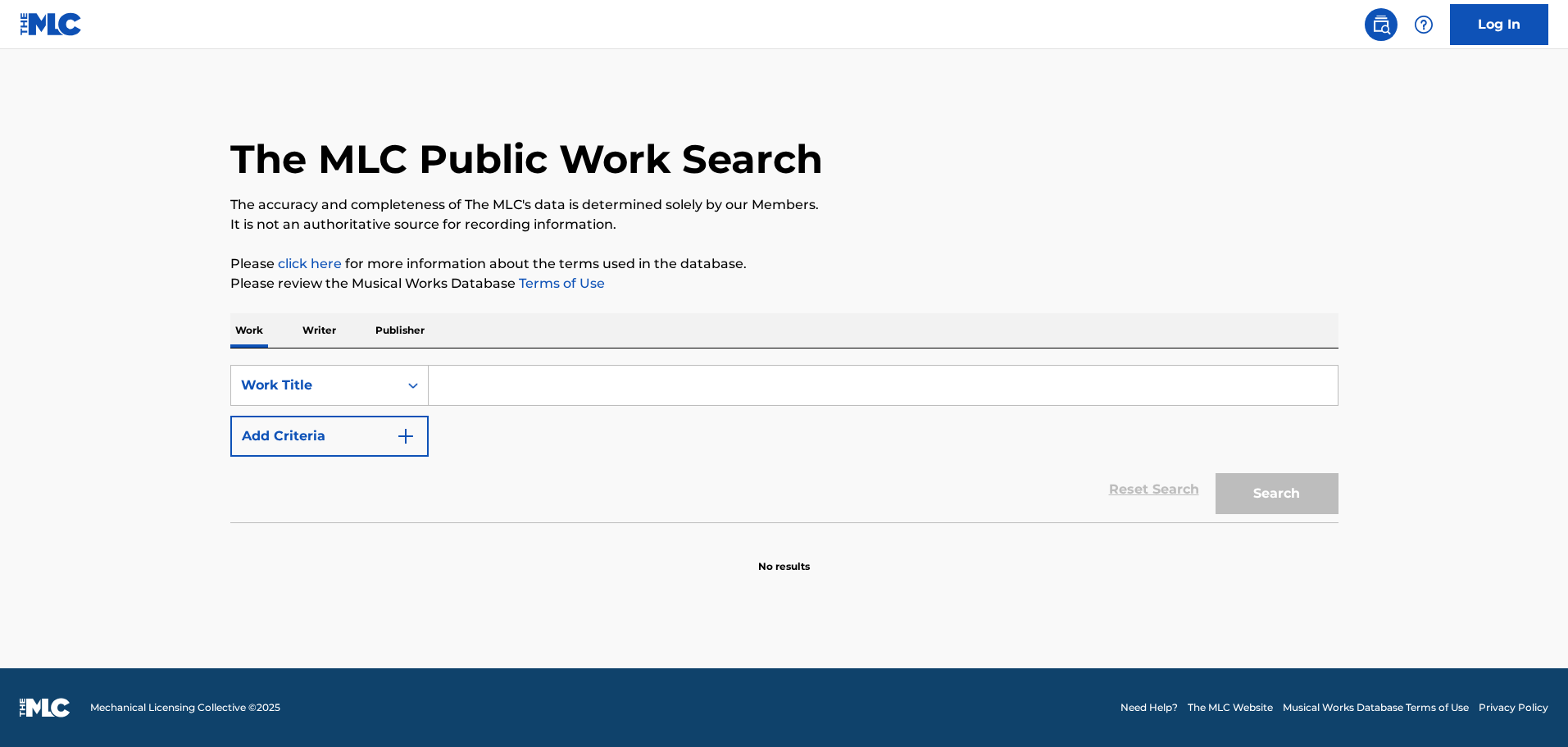
click at [519, 387] on input "Search Form" at bounding box center [883, 385] width 909 height 39
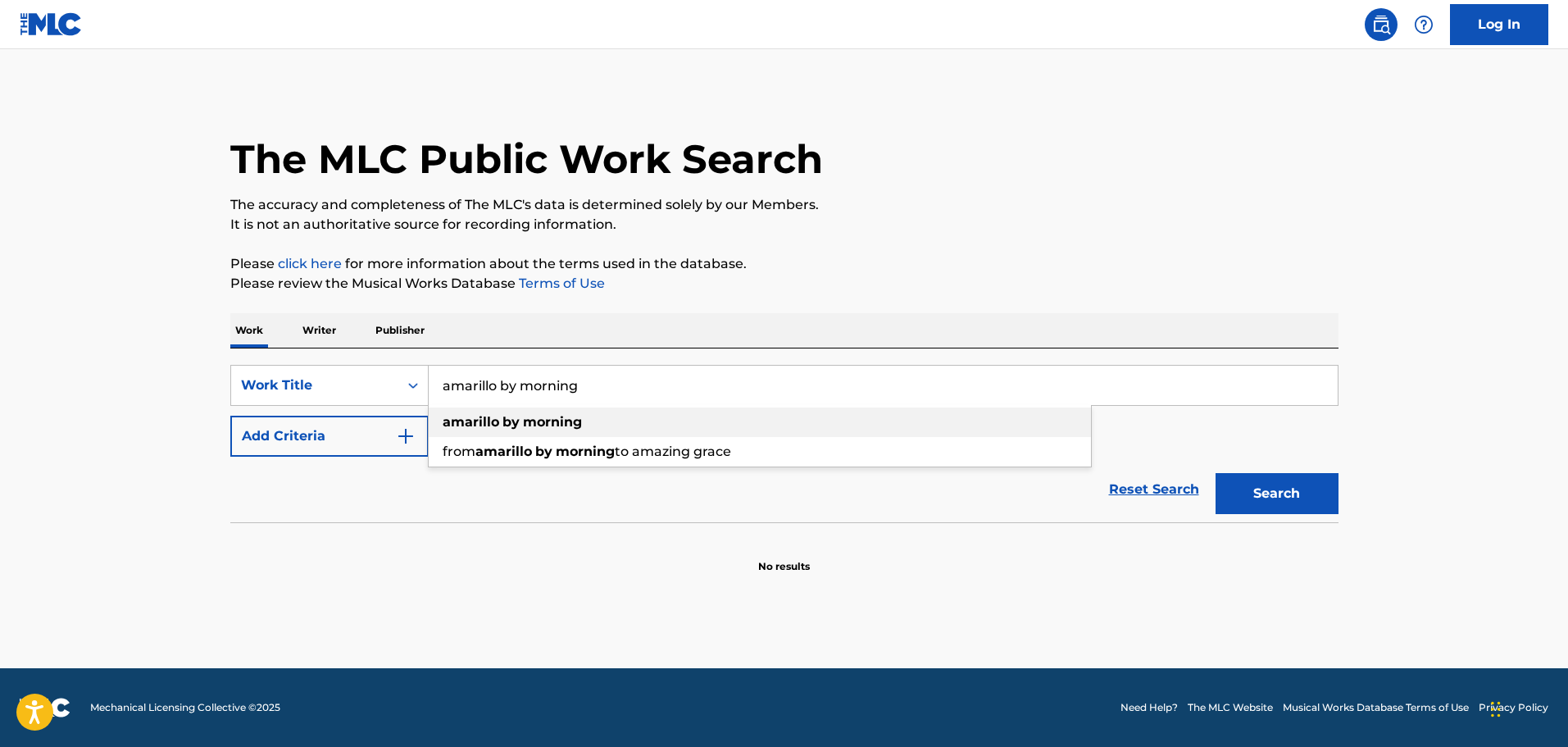
type input "amarillo by morning"
click at [509, 424] on strong "by" at bounding box center [511, 421] width 17 height 16
click at [1277, 504] on button "Search" at bounding box center [1276, 493] width 123 height 41
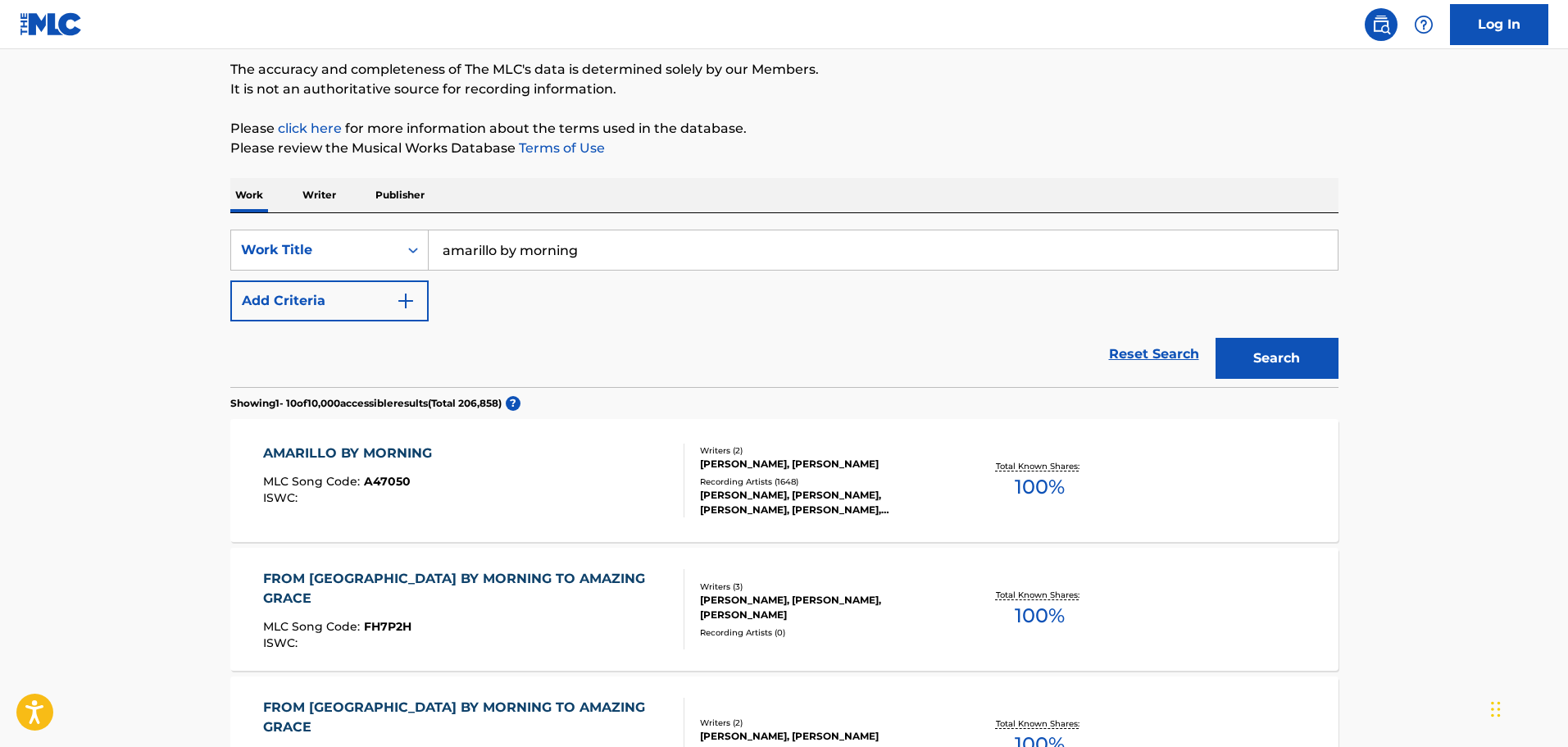
scroll to position [164, 0]
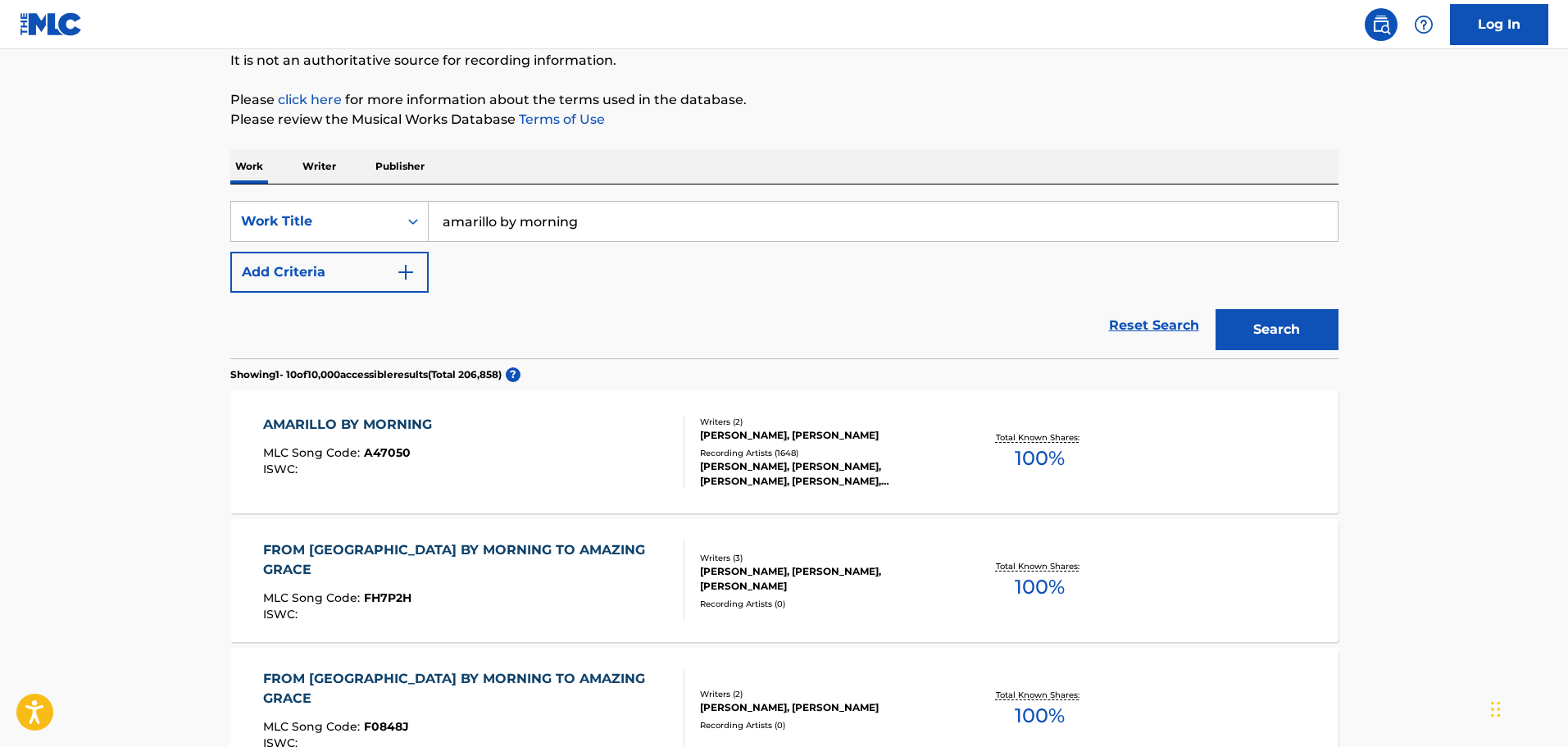
click at [741, 474] on div "[PERSON_NAME], [PERSON_NAME], [PERSON_NAME], [PERSON_NAME], [PERSON_NAME]" at bounding box center [824, 474] width 247 height 30
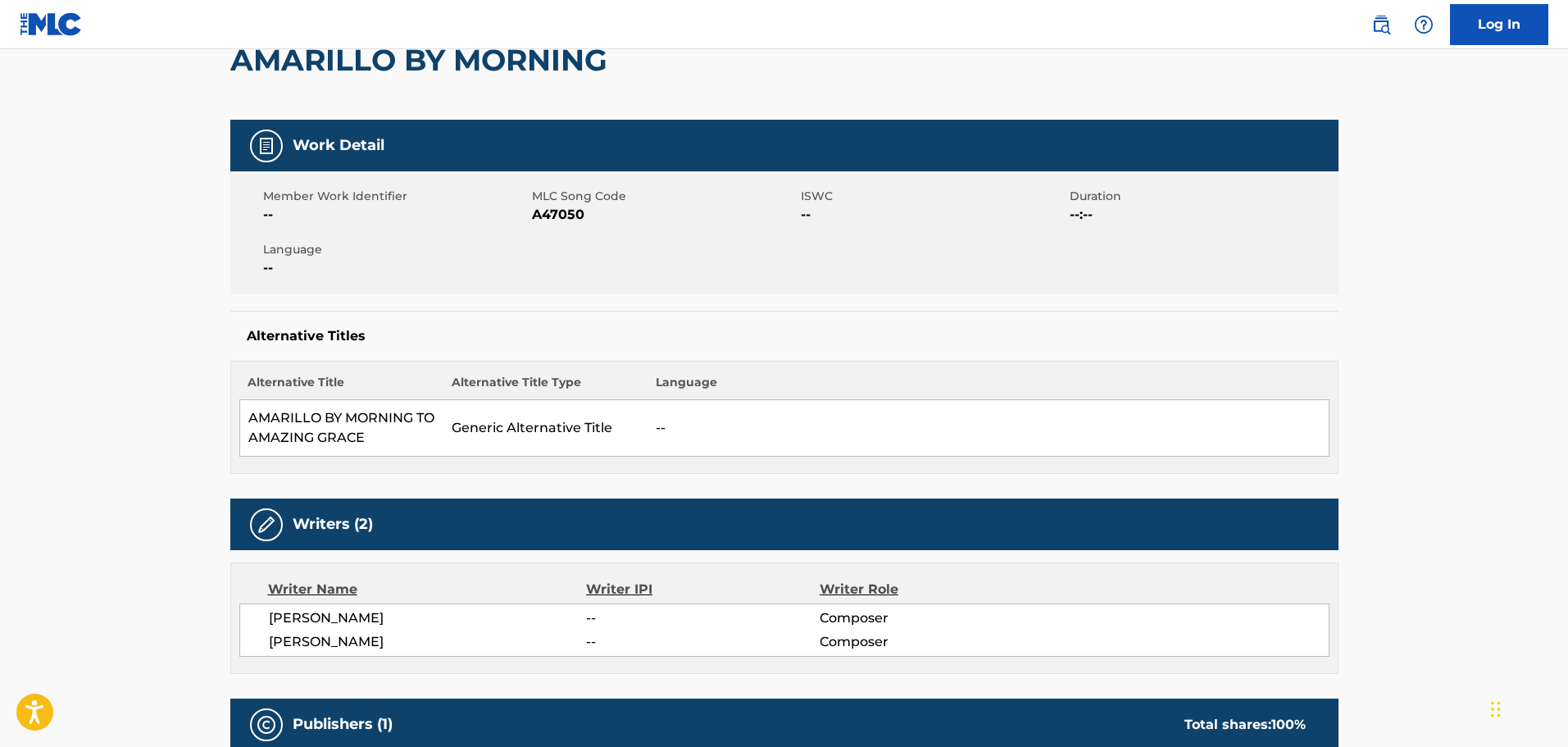
scroll to position [164, 0]
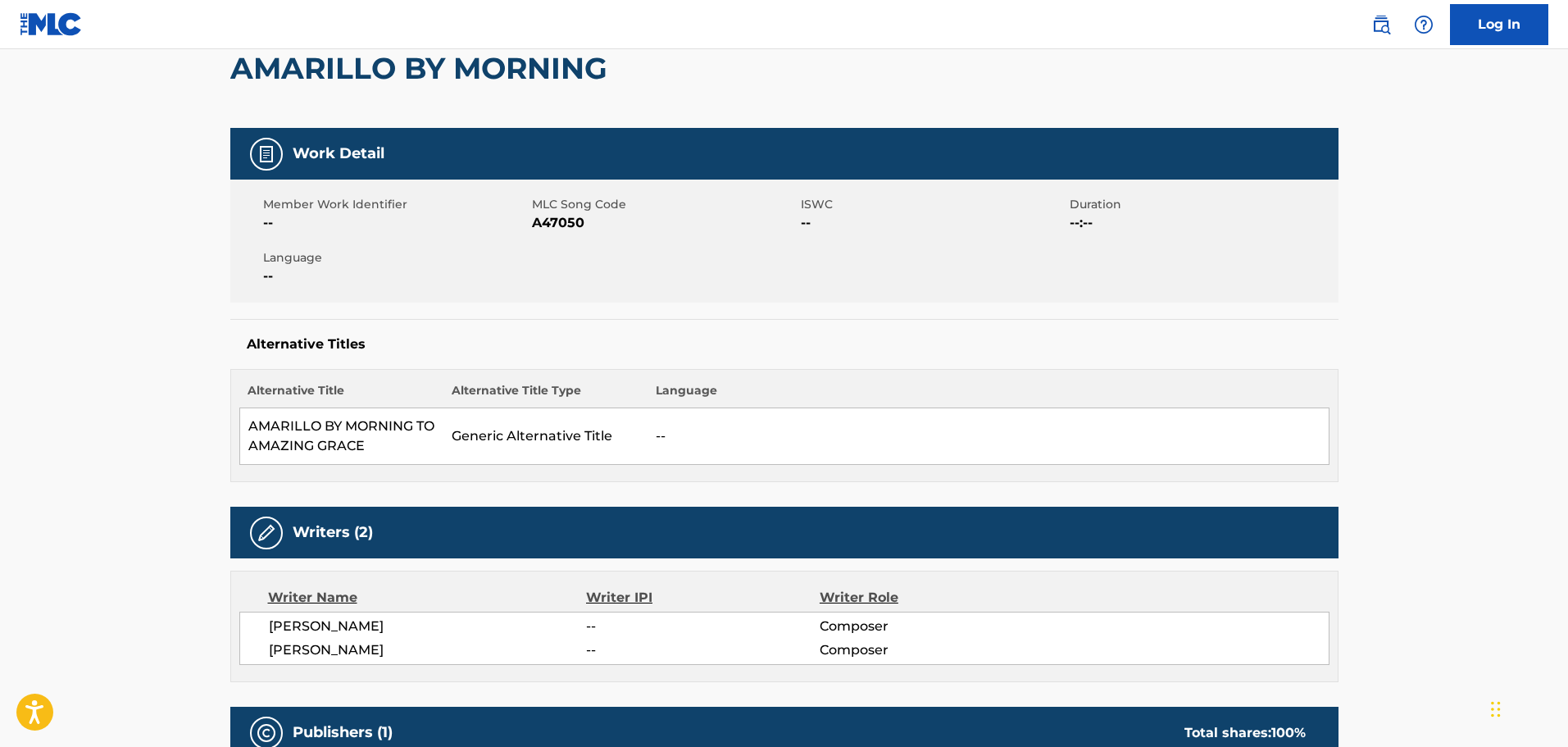
click at [171, 260] on main "< Back to public search results Copy work link AMARILLO BY MORNING Work Detail …" at bounding box center [784, 705] width 1568 height 1640
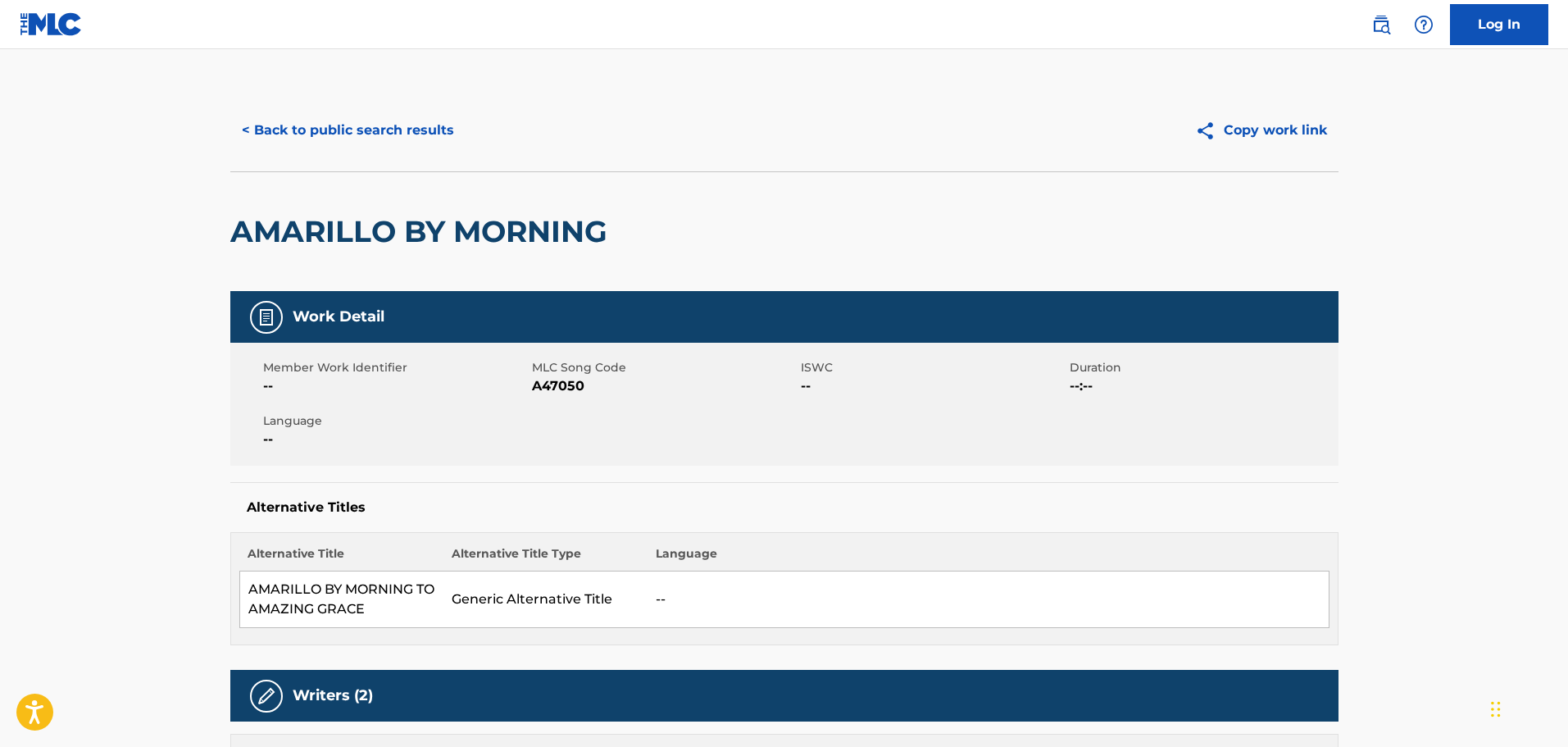
scroll to position [0, 0]
click at [388, 127] on button "< Back to public search results" at bounding box center [347, 131] width 235 height 41
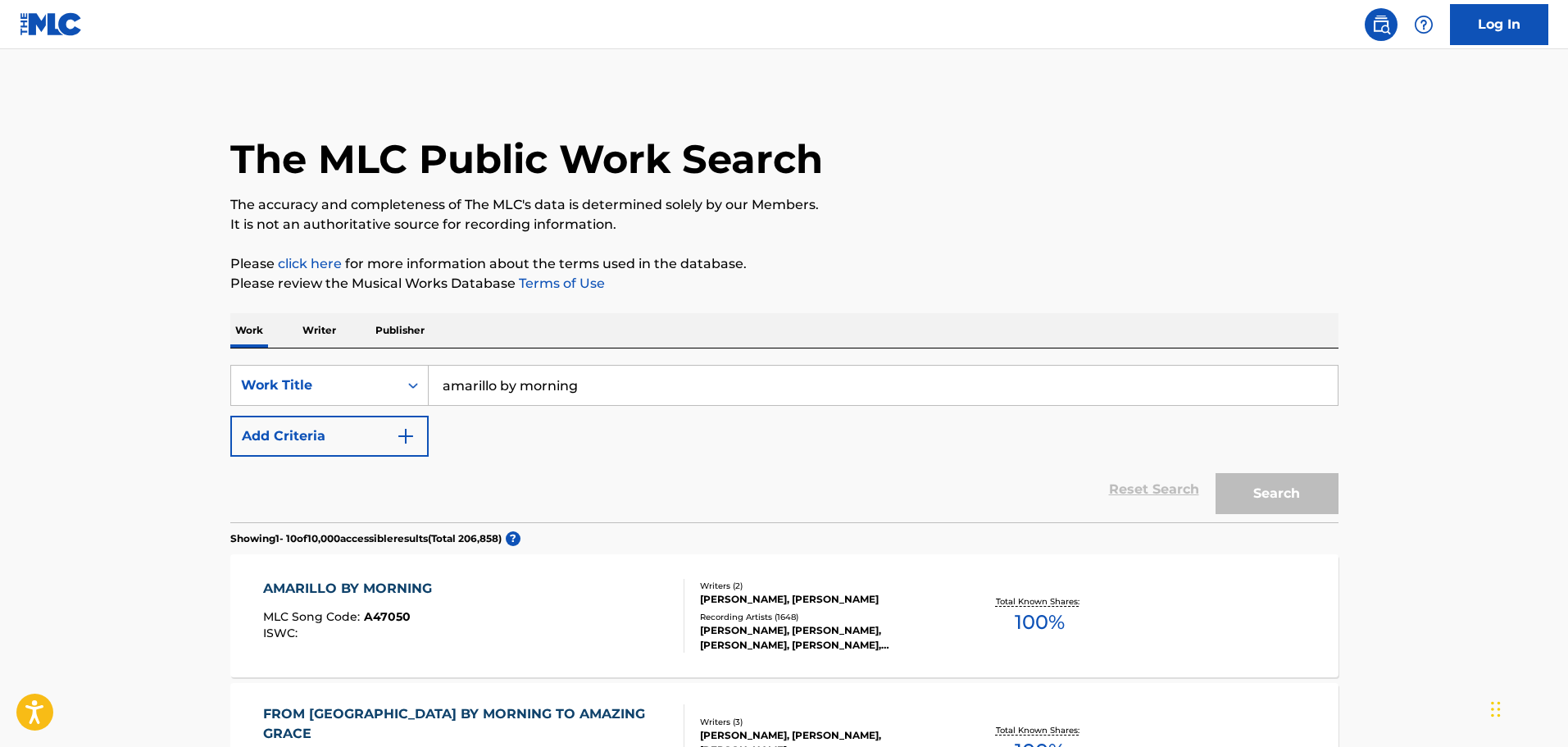
scroll to position [164, 0]
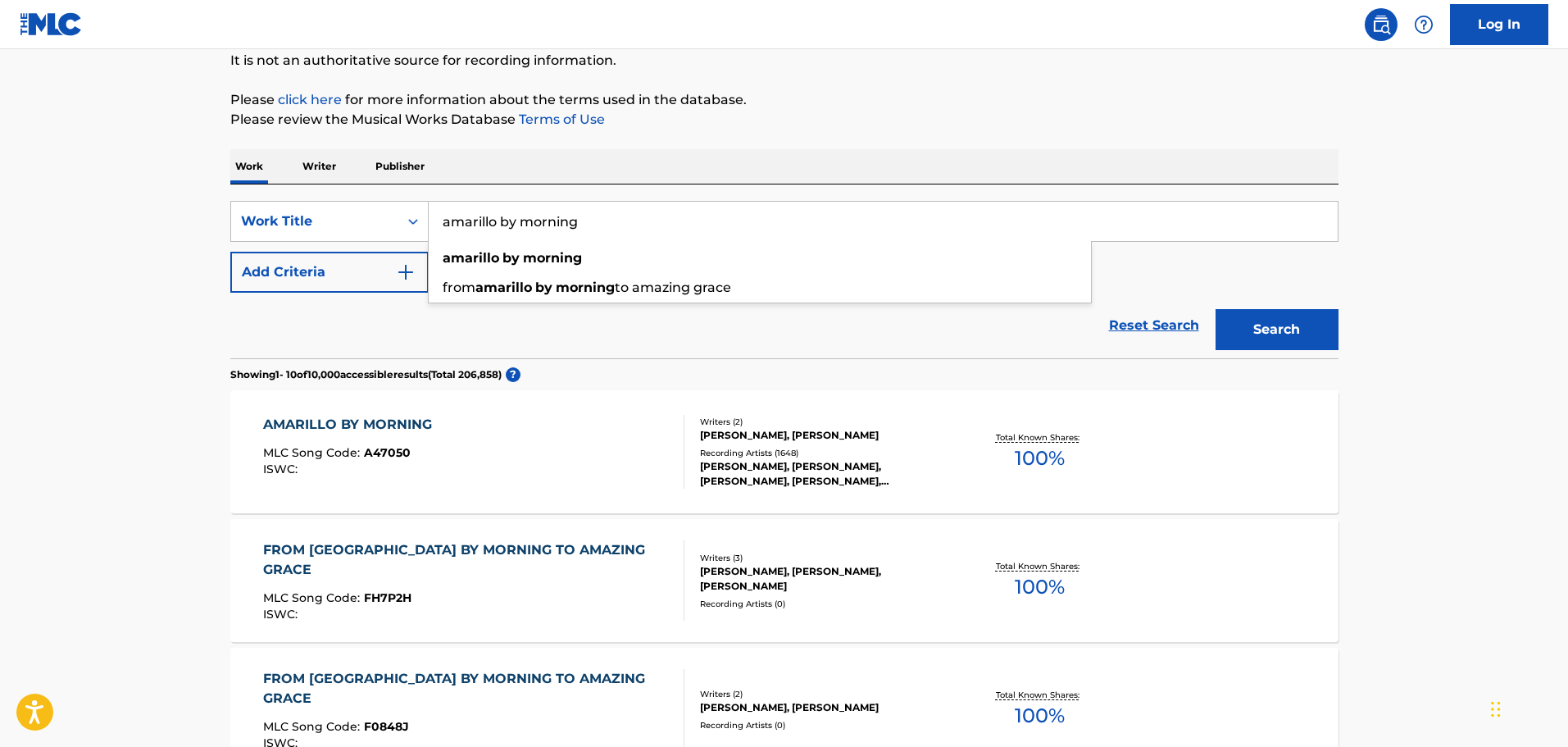
drag, startPoint x: 561, startPoint y: 217, endPoint x: 445, endPoint y: 217, distance: 116.0
click at [445, 217] on input "amarillo by morning" at bounding box center [883, 221] width 909 height 39
click at [1215, 309] on button "Search" at bounding box center [1276, 330] width 123 height 41
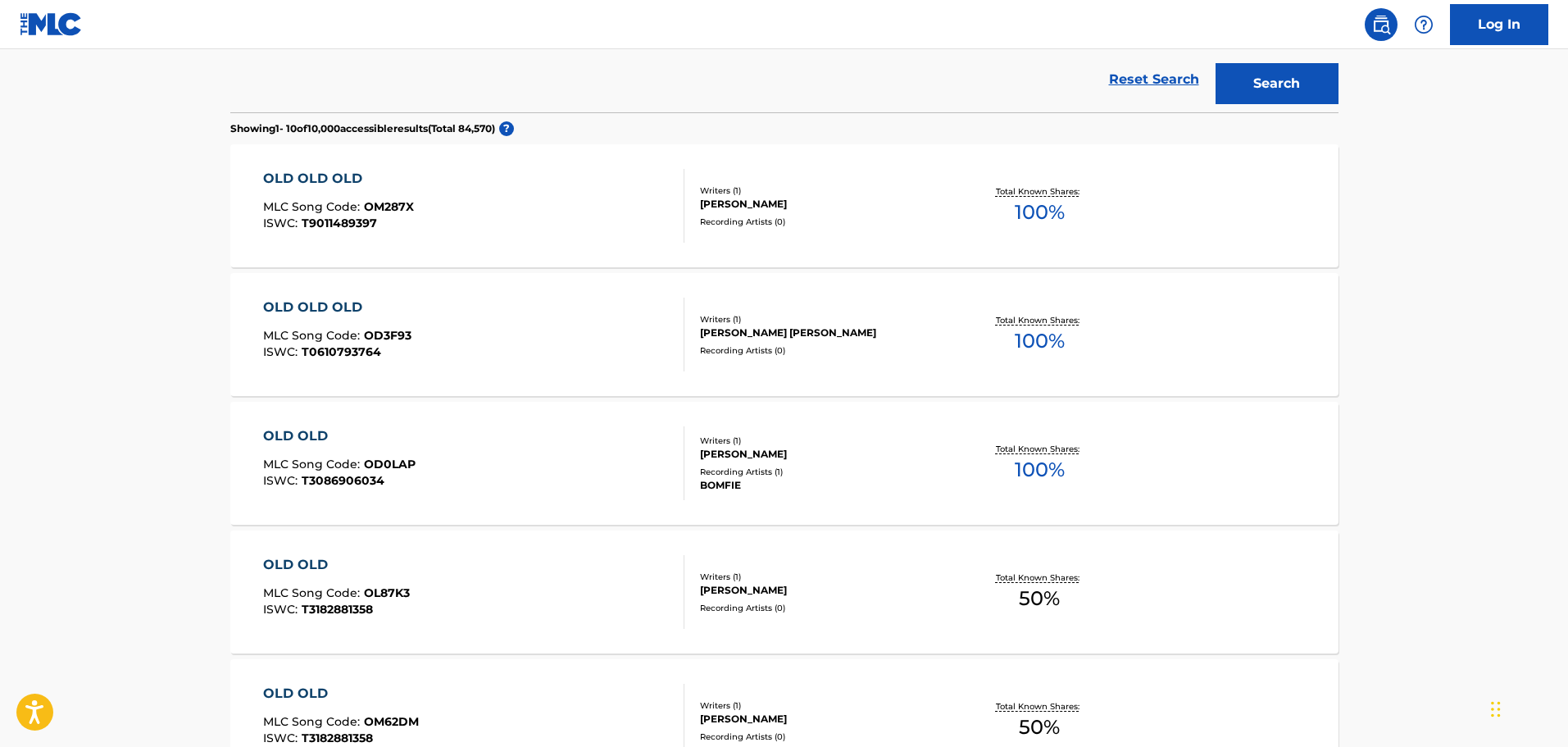
scroll to position [0, 0]
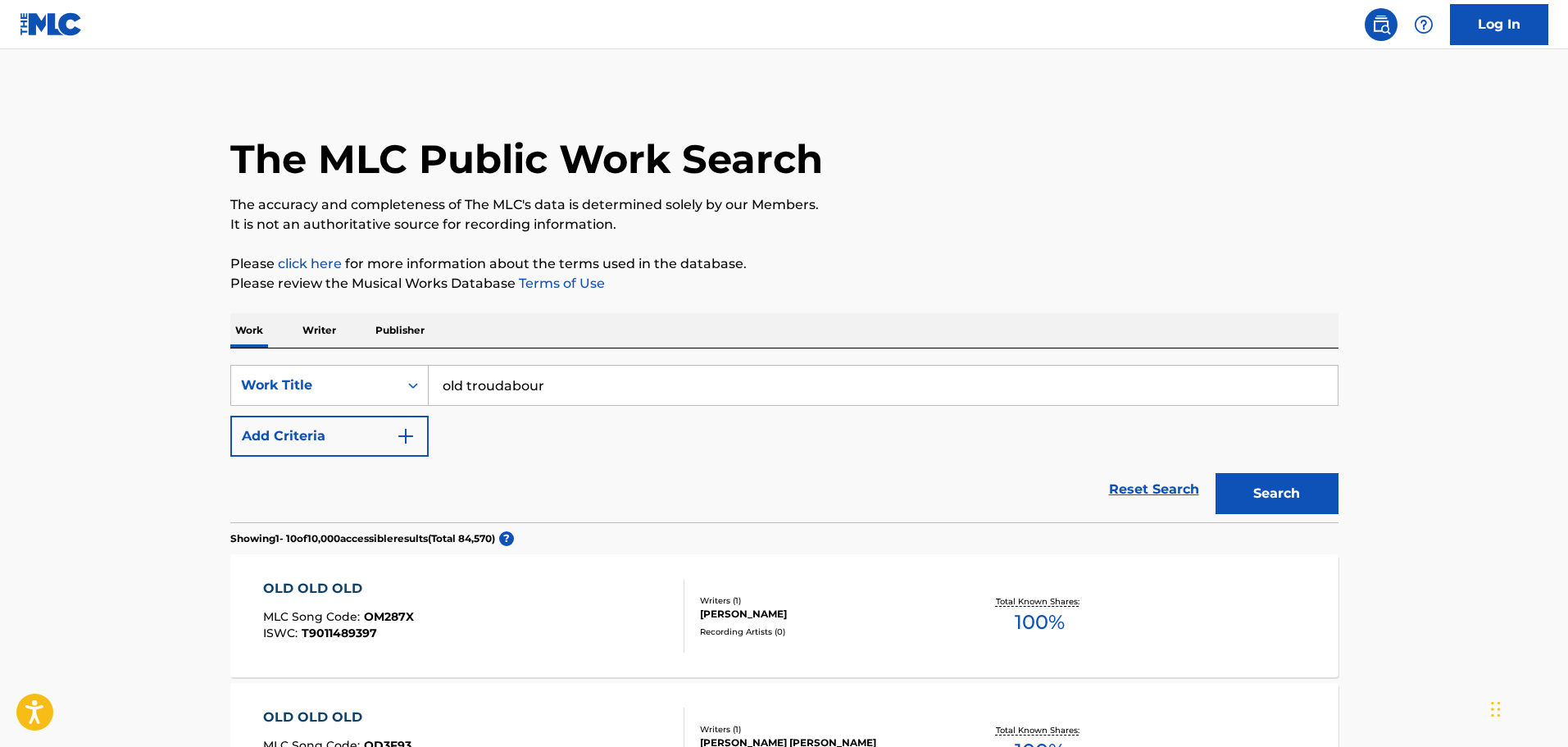
drag, startPoint x: 466, startPoint y: 385, endPoint x: 394, endPoint y: 358, distance: 76.9
click at [398, 359] on div "SearchWithCriteria11df836c-7a0e-4fb6-a1d1-235f440b1a61 Work Title old troudabou…" at bounding box center [784, 435] width 1108 height 174
type input "troudabour"
click at [403, 427] on img "Search Form" at bounding box center [405, 435] width 20 height 20
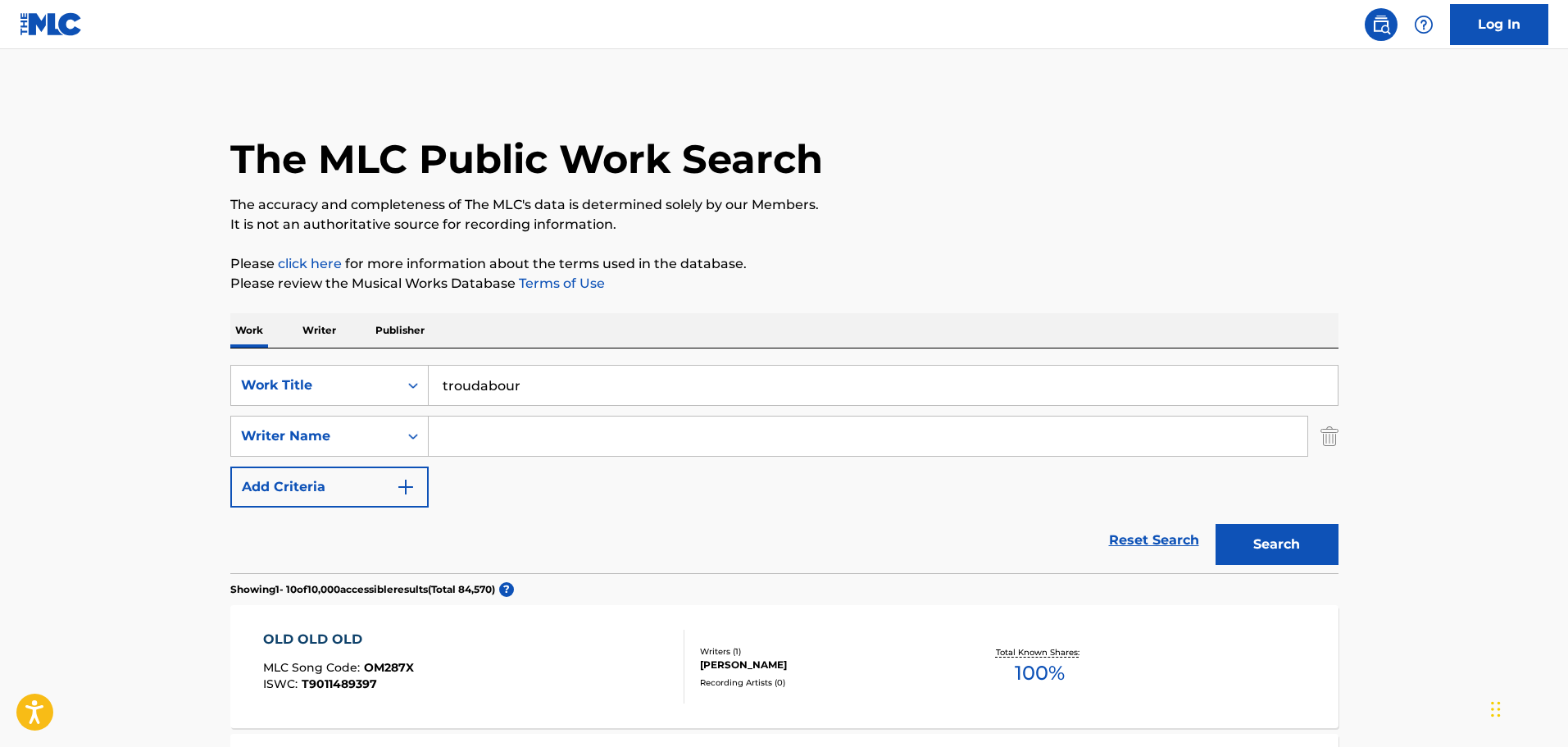
click at [460, 432] on input "Search Form" at bounding box center [868, 436] width 879 height 39
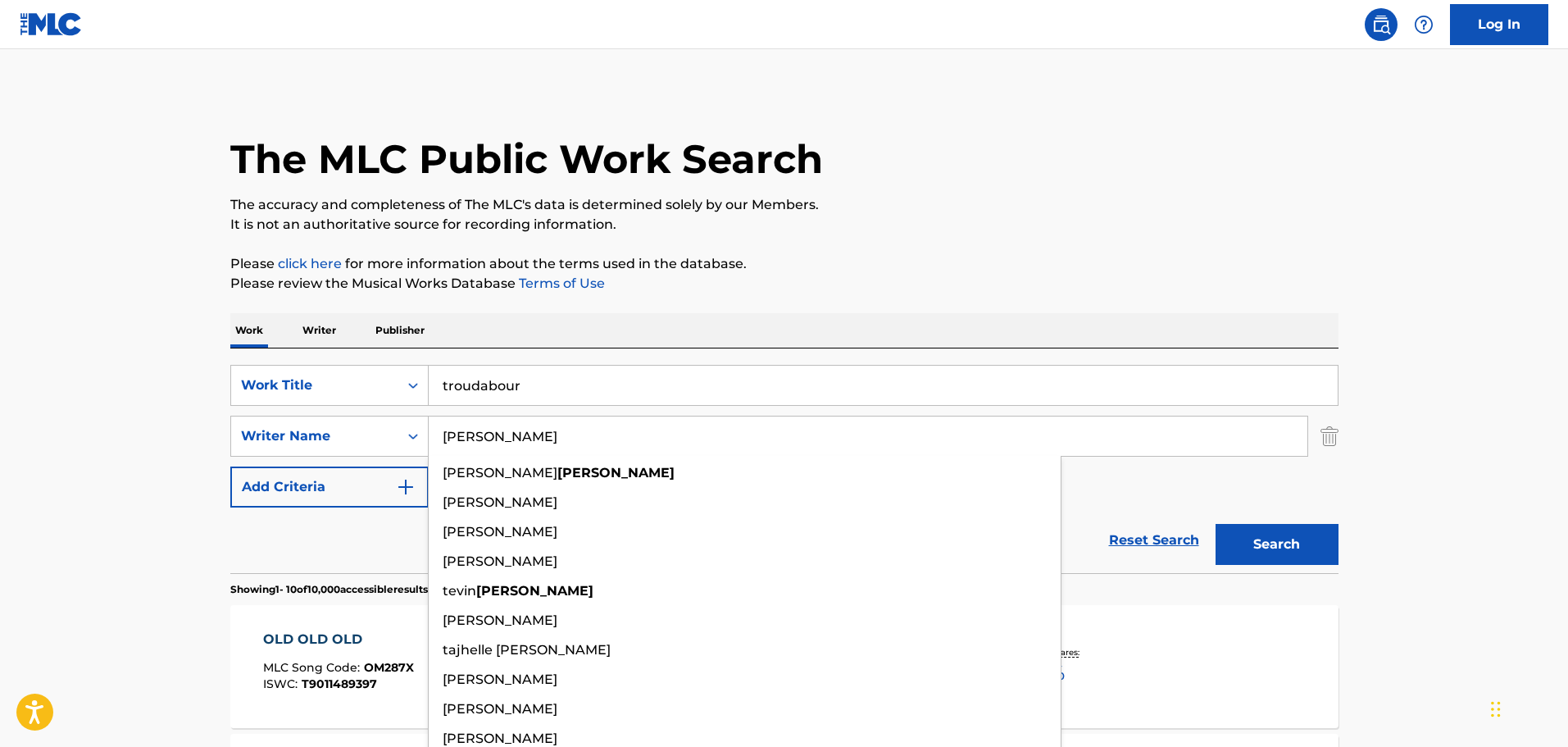
click at [1215, 523] on button "Search" at bounding box center [1276, 544] width 123 height 41
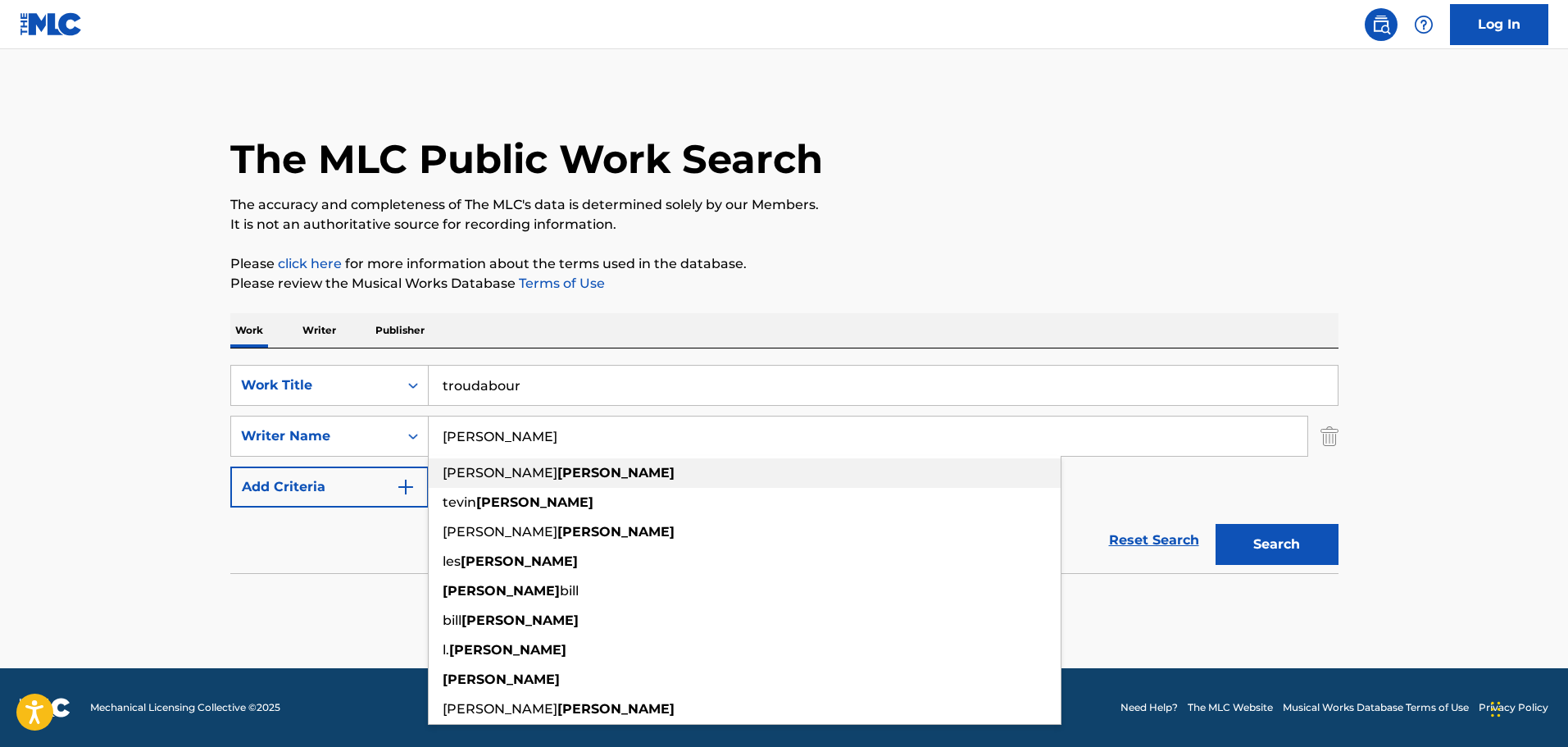
click at [451, 475] on span "[PERSON_NAME]" at bounding box center [500, 472] width 115 height 16
type input "[PERSON_NAME]"
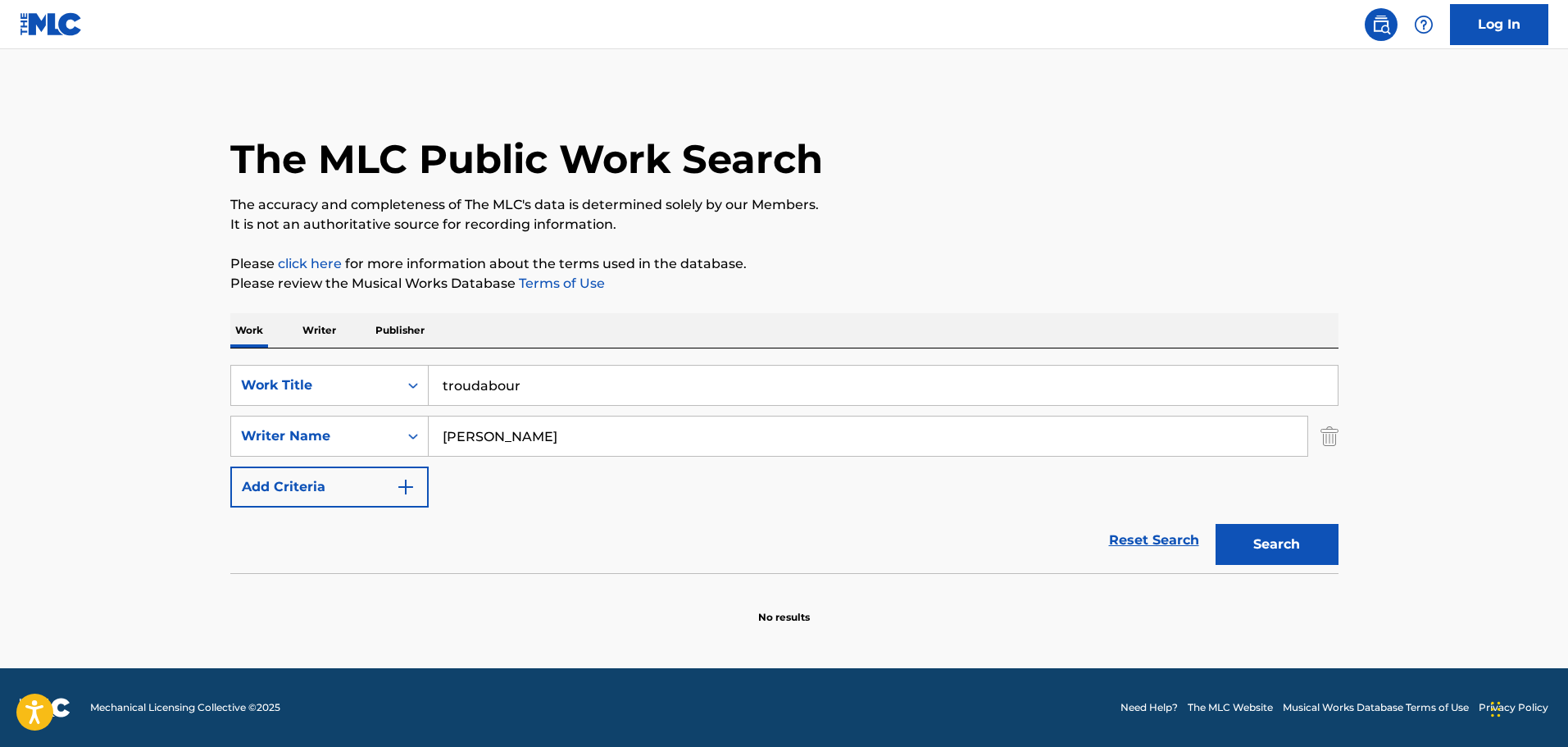
click at [1312, 547] on button "Search" at bounding box center [1276, 544] width 123 height 41
